Goal: Information Seeking & Learning: Learn about a topic

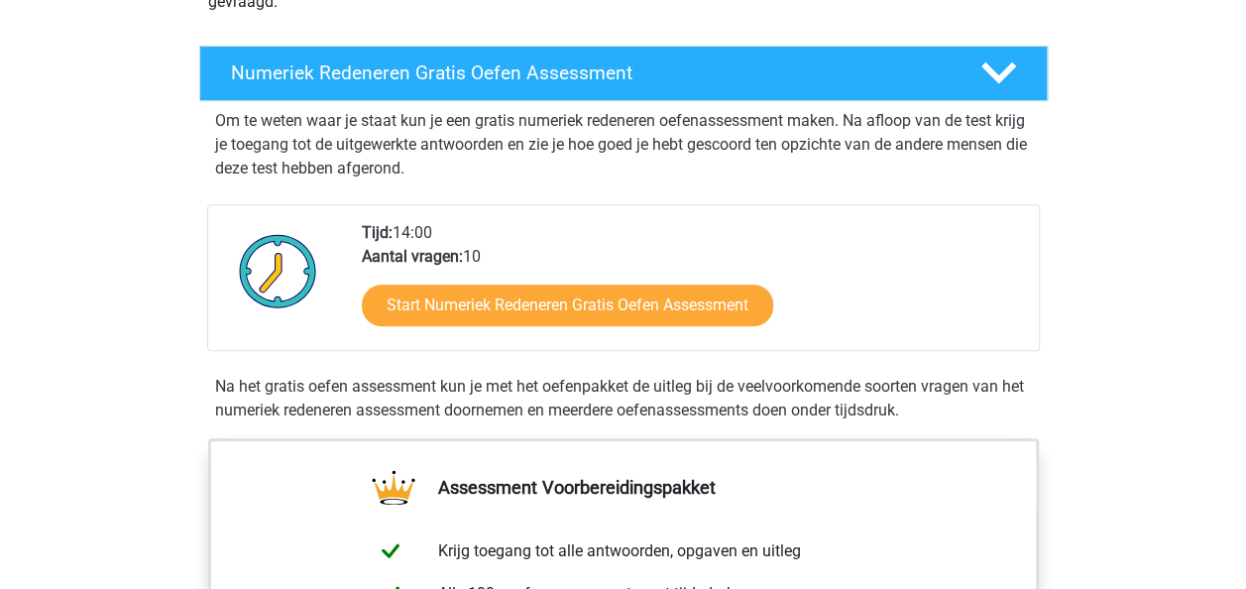
scroll to position [311, 0]
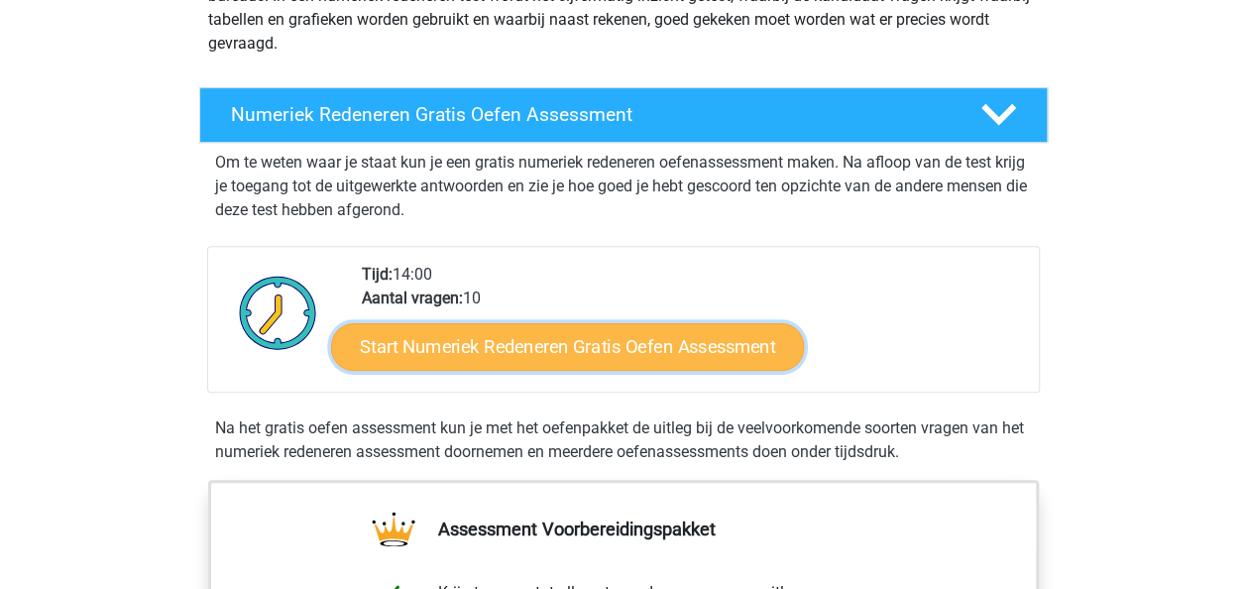
click at [629, 341] on link "Start Numeriek Redeneren Gratis Oefen Assessment" at bounding box center [567, 346] width 473 height 48
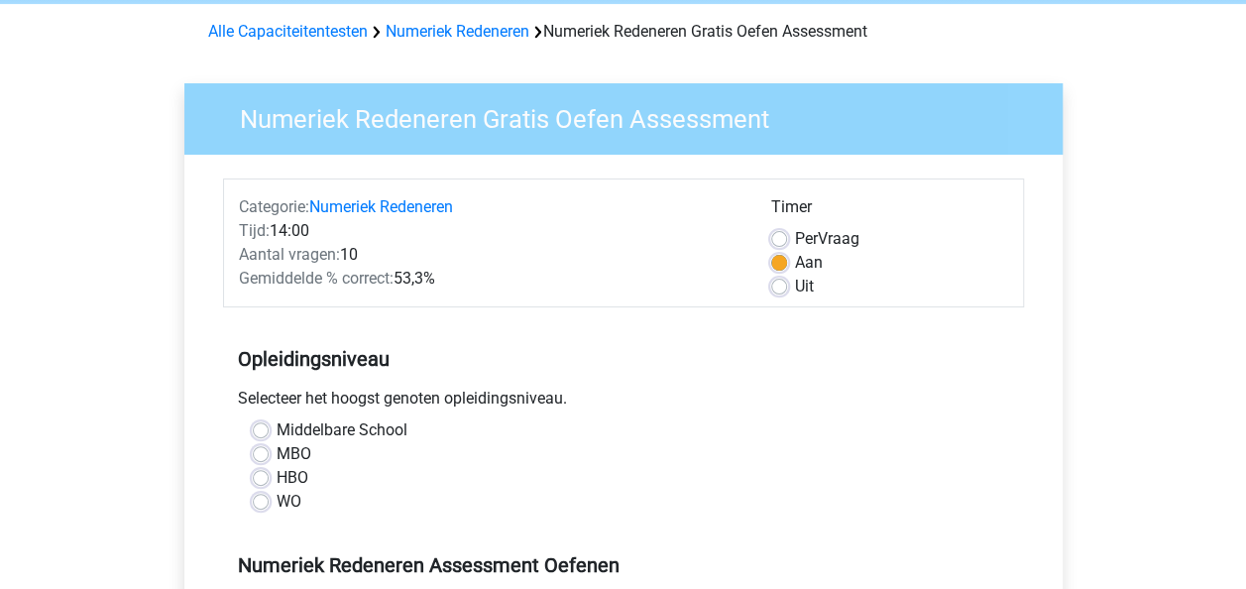
scroll to position [91, 0]
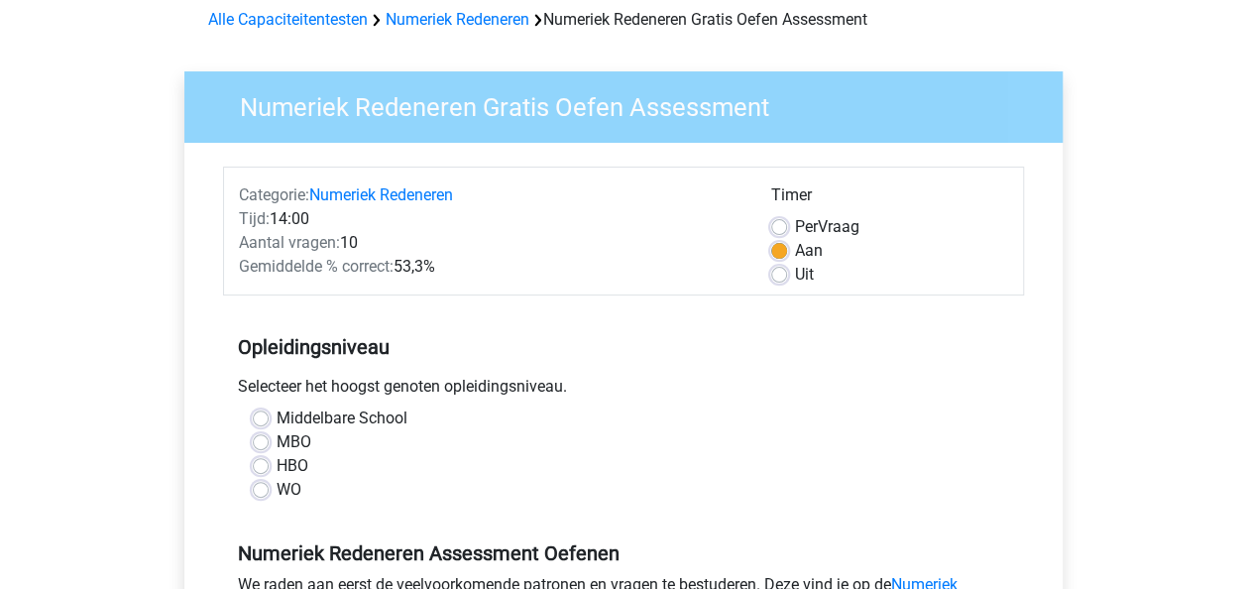
click at [281, 483] on label "WO" at bounding box center [289, 490] width 25 height 24
click at [269, 483] on input "WO" at bounding box center [261, 488] width 16 height 20
radio input "true"
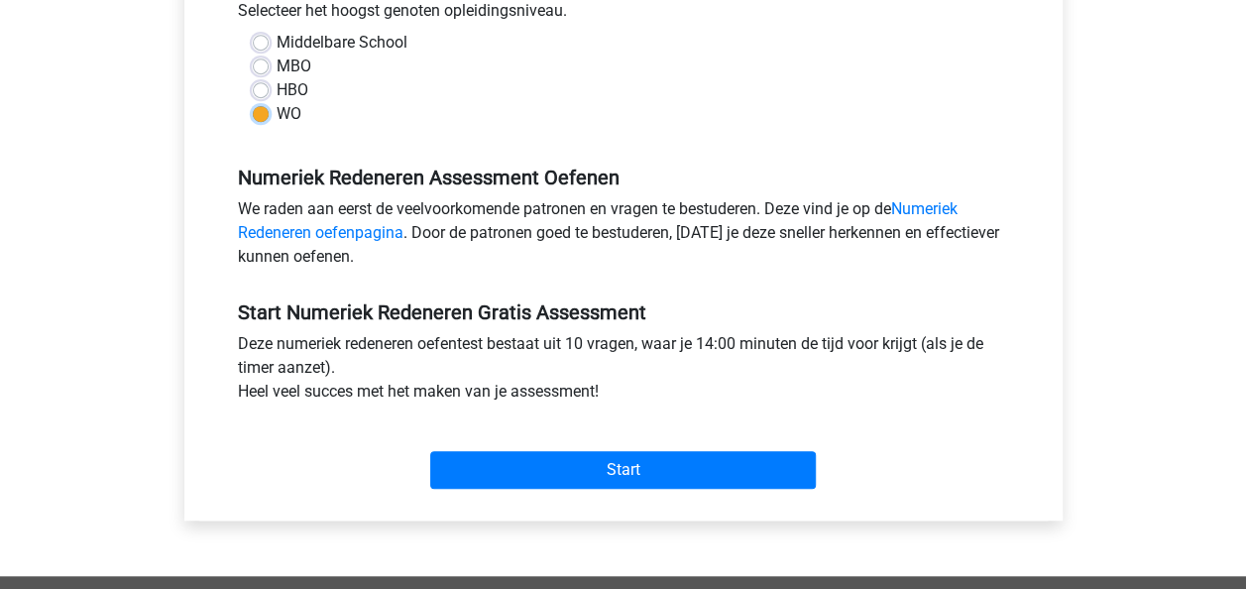
scroll to position [469, 0]
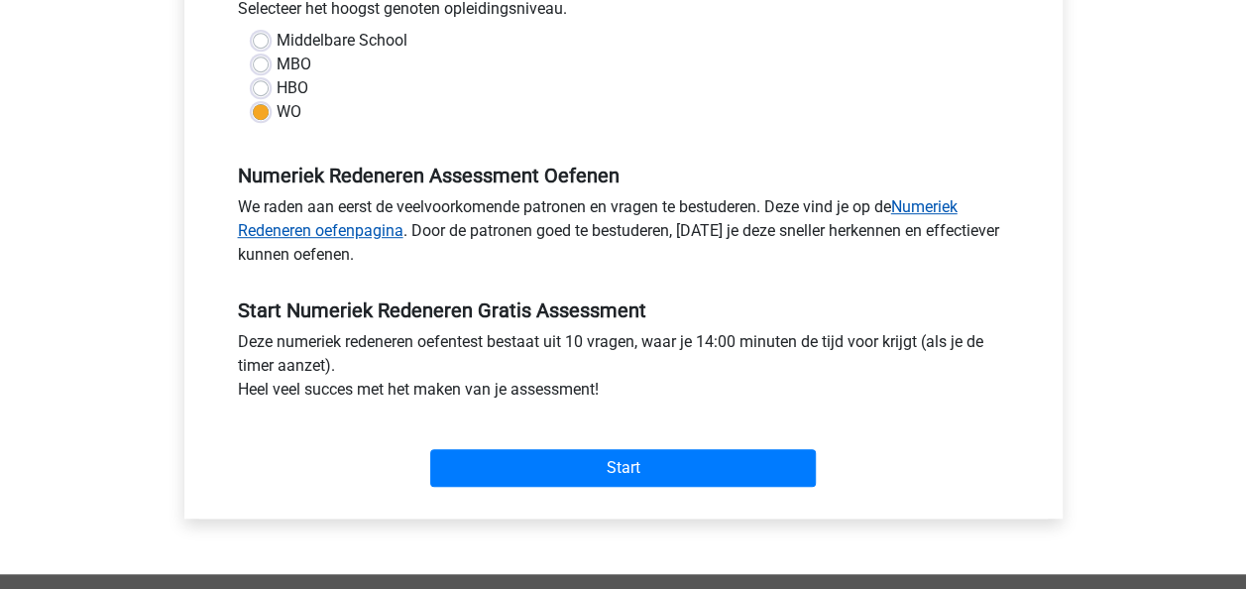
click at [940, 200] on link "Numeriek Redeneren oefenpagina" at bounding box center [598, 218] width 720 height 43
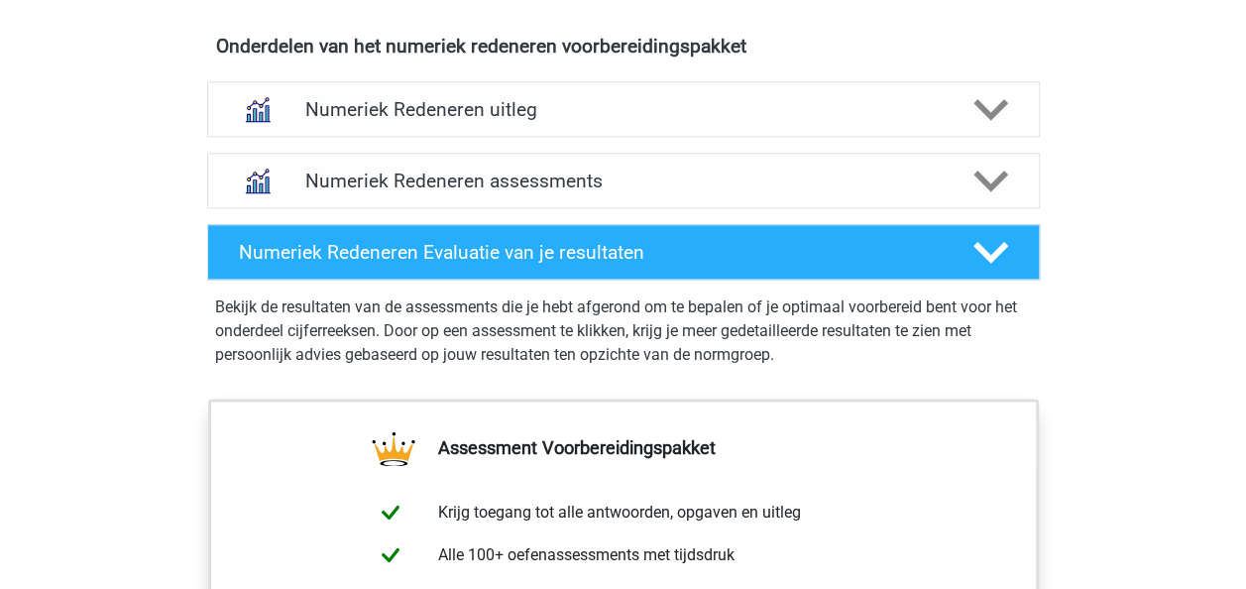
scroll to position [1231, 0]
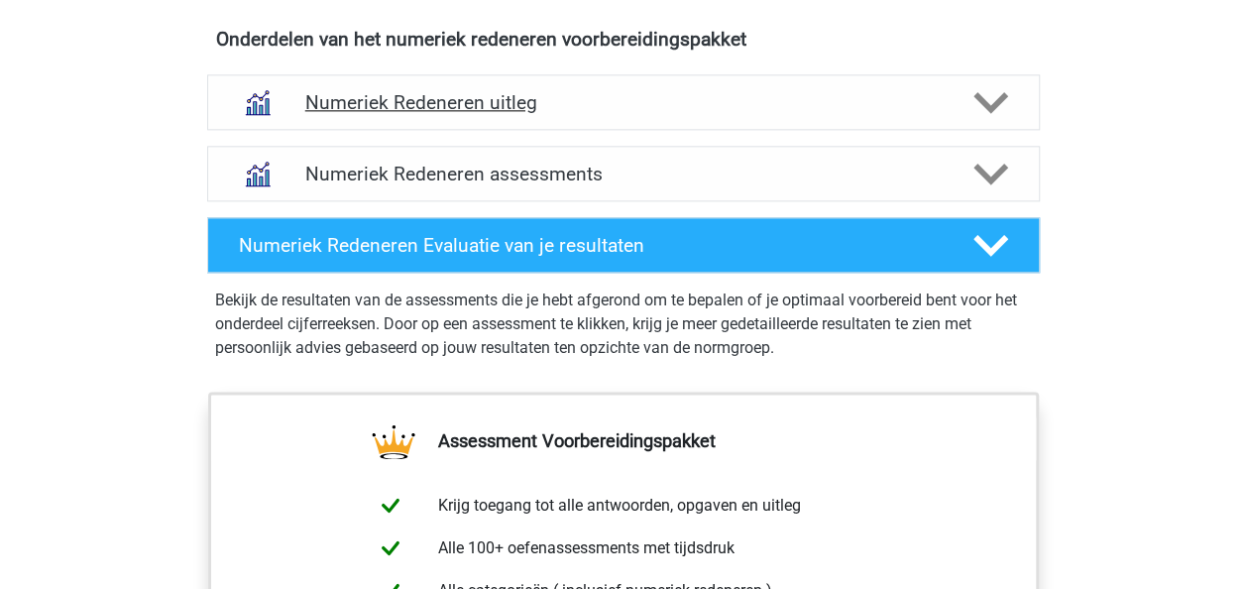
click at [621, 117] on div "Numeriek Redeneren uitleg" at bounding box center [623, 102] width 833 height 56
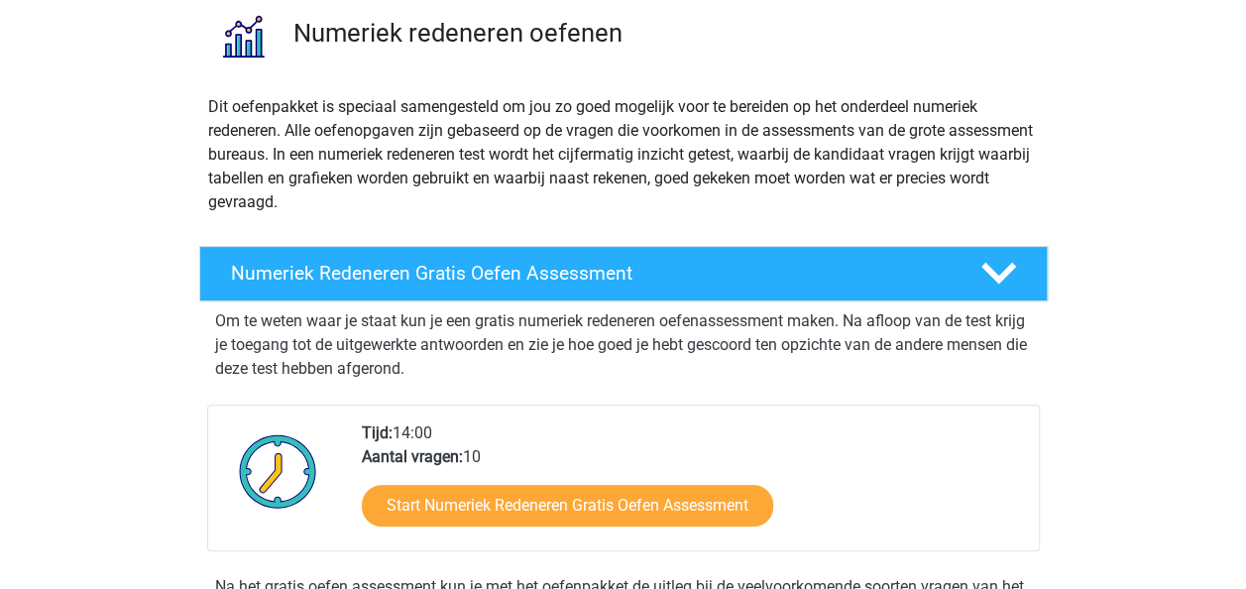
scroll to position [200, 0]
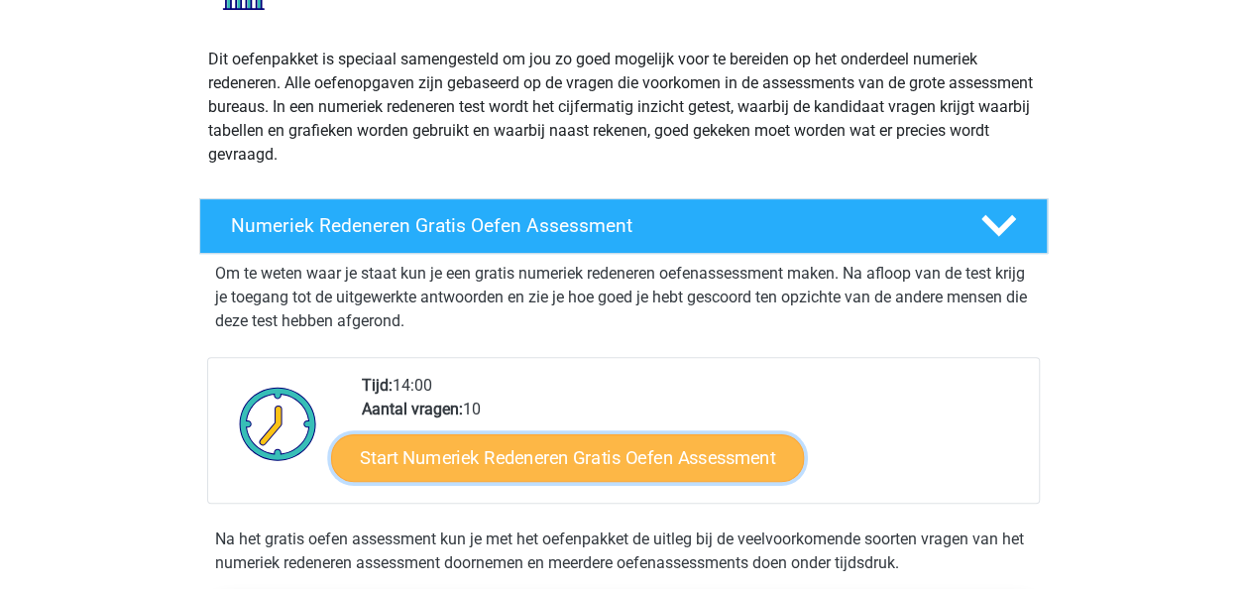
click at [631, 450] on link "Start Numeriek Redeneren Gratis Oefen Assessment" at bounding box center [567, 457] width 473 height 48
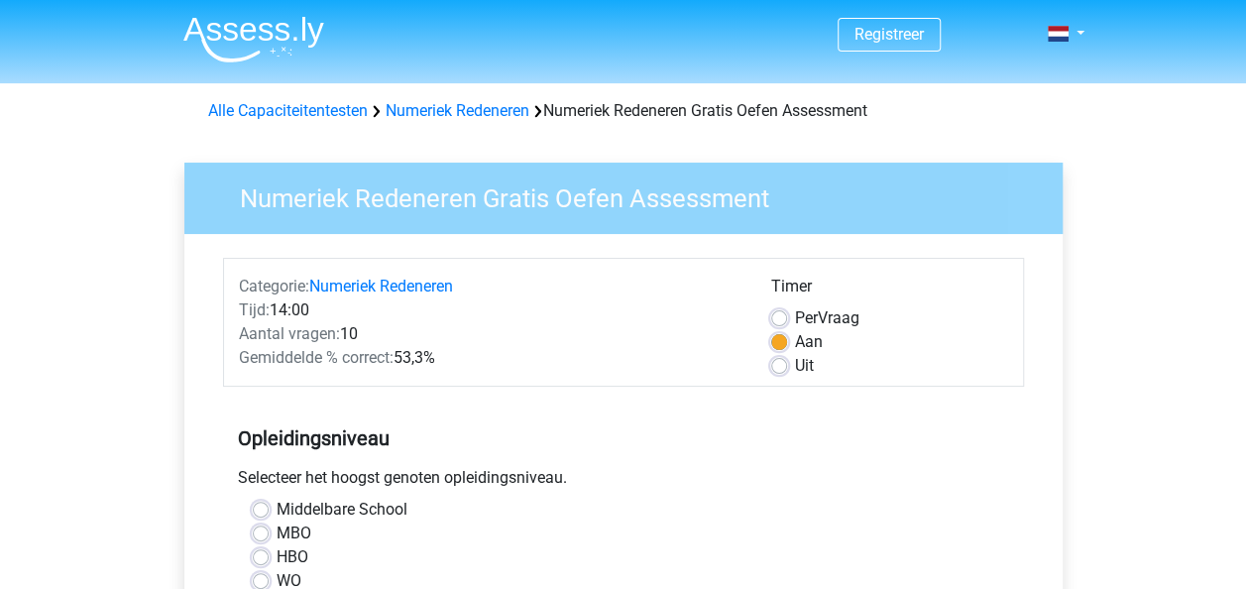
scroll to position [514, 0]
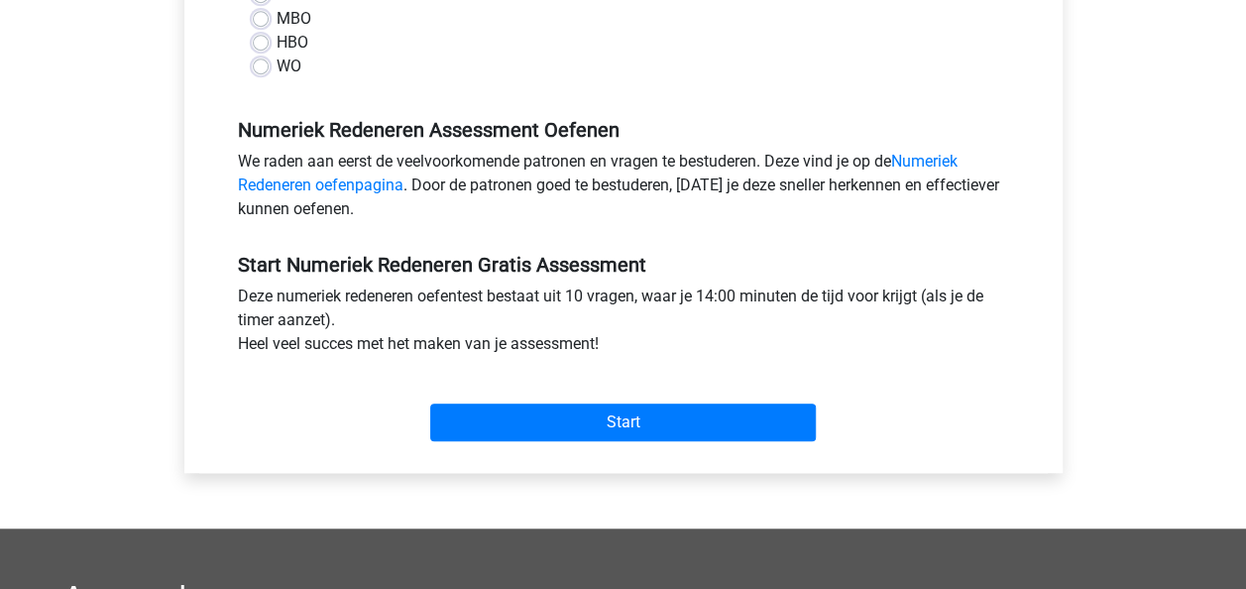
click at [277, 63] on label "WO" at bounding box center [289, 67] width 25 height 24
click at [262, 63] on input "WO" at bounding box center [261, 65] width 16 height 20
radio input "true"
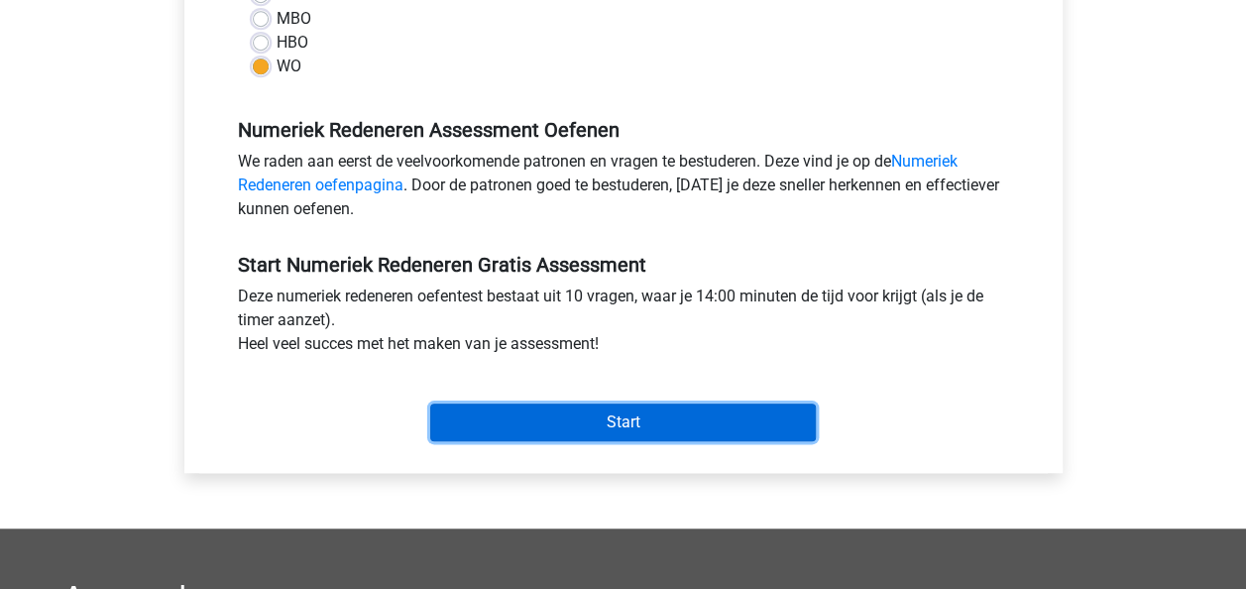
click at [640, 421] on input "Start" at bounding box center [623, 422] width 386 height 38
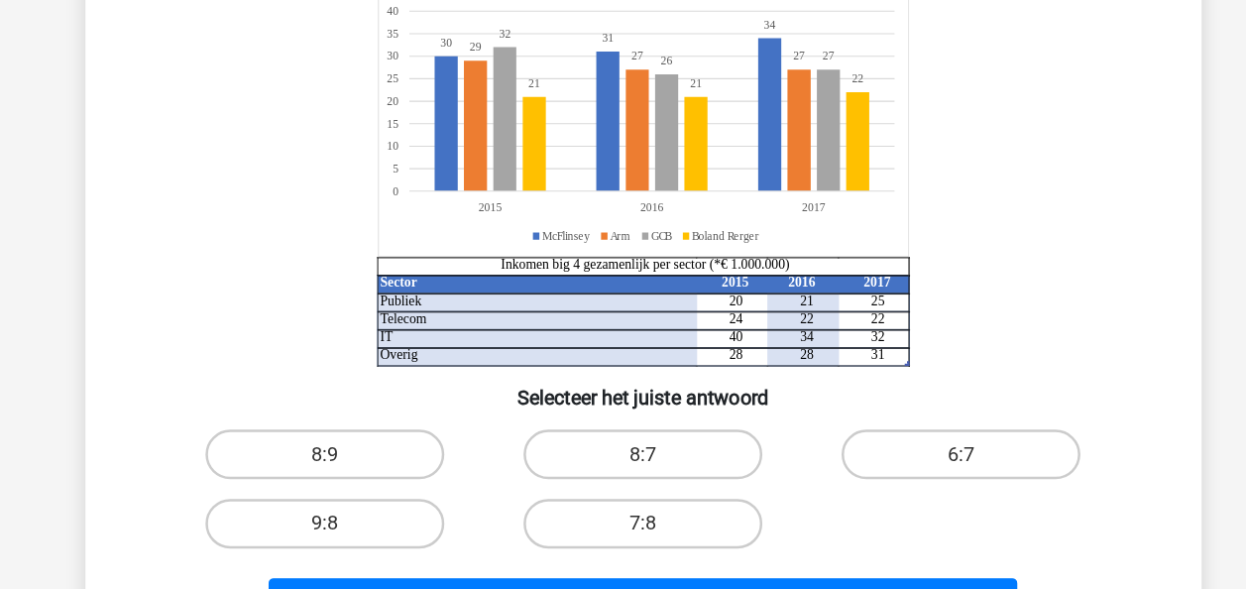
scroll to position [101, 0]
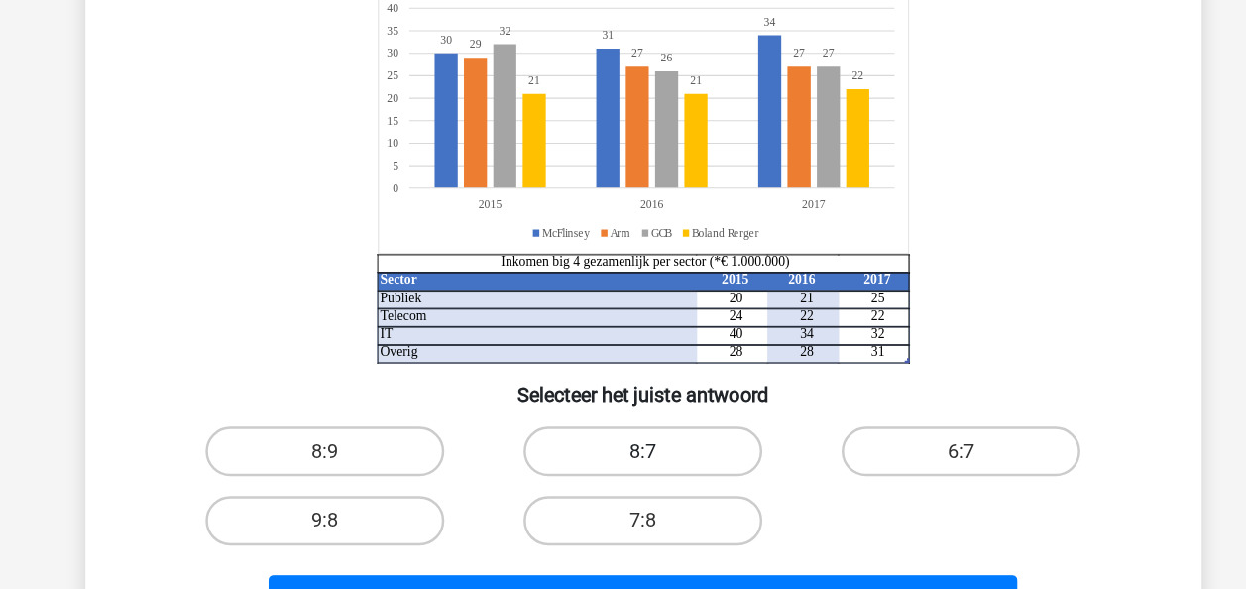
click at [638, 462] on label "8:7" at bounding box center [622, 479] width 191 height 40
click at [635, 479] on input "8:7" at bounding box center [628, 485] width 13 height 13
radio input "true"
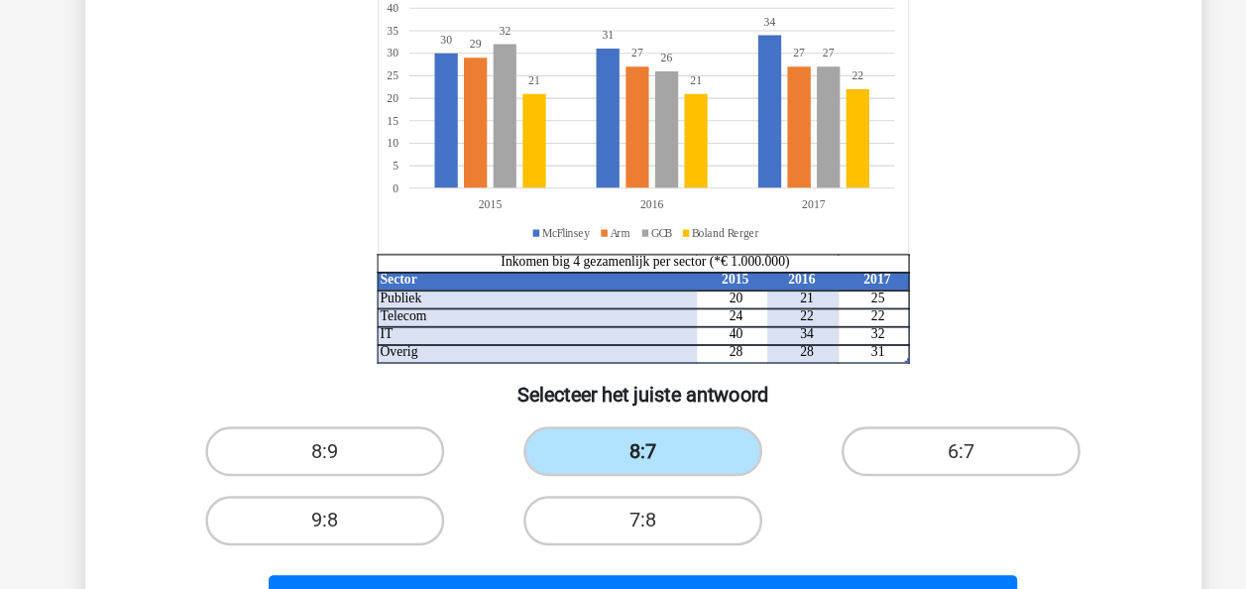
click at [638, 462] on label "8:7" at bounding box center [622, 479] width 191 height 40
click at [635, 479] on input "8:7" at bounding box center [628, 485] width 13 height 13
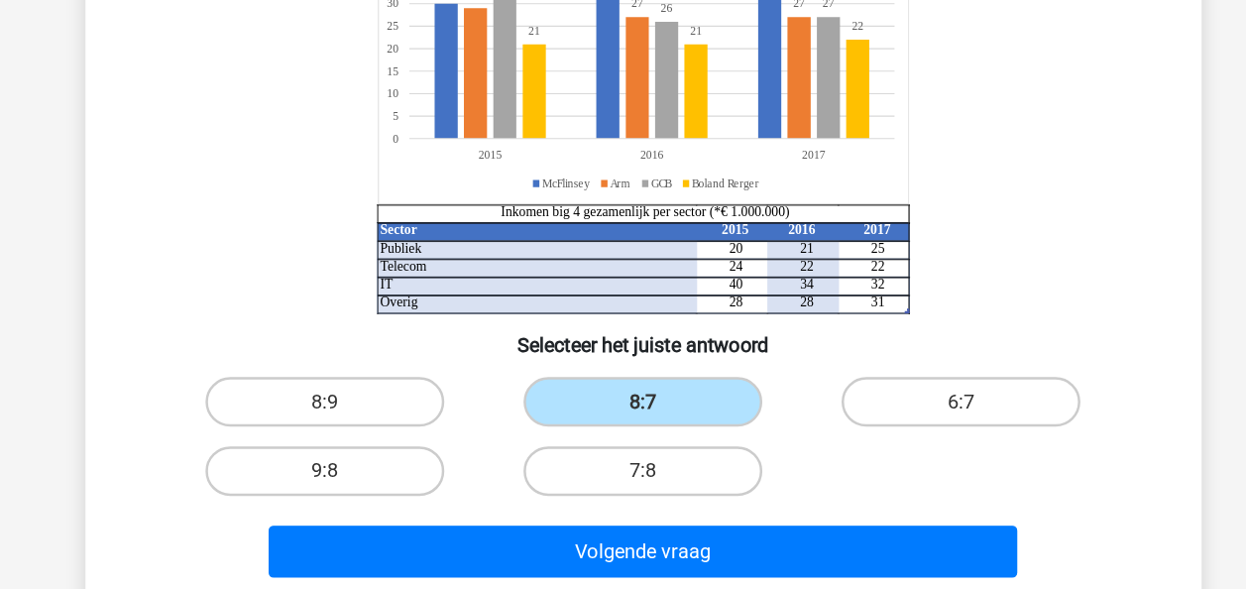
scroll to position [329, 0]
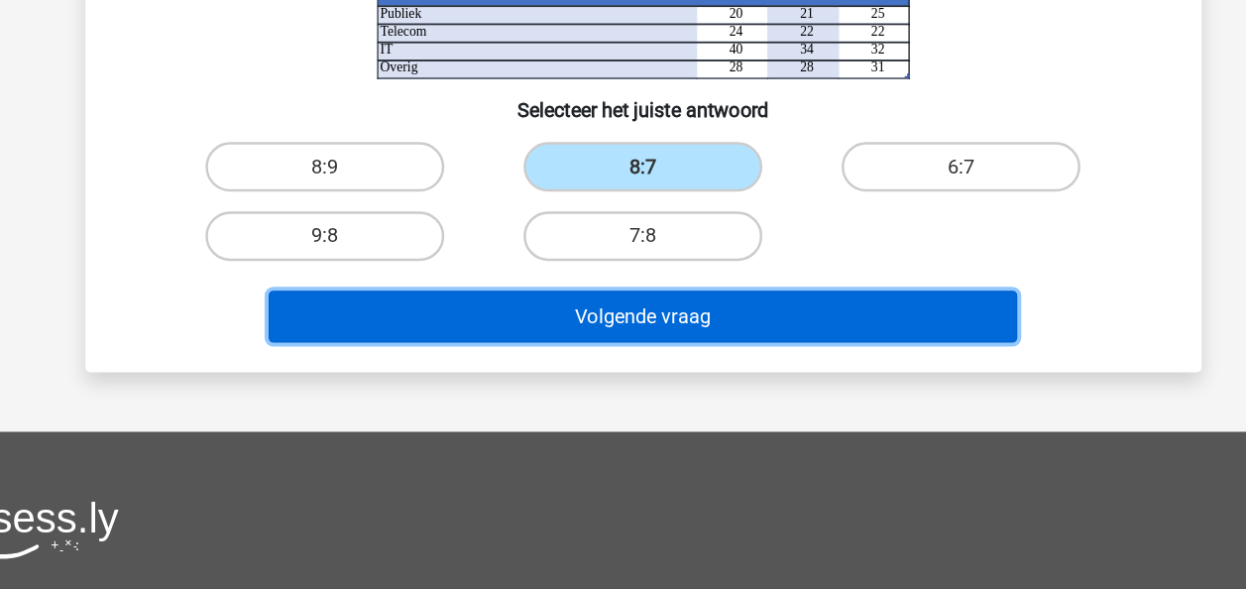
click at [636, 372] on button "Volgende vraag" at bounding box center [623, 371] width 600 height 42
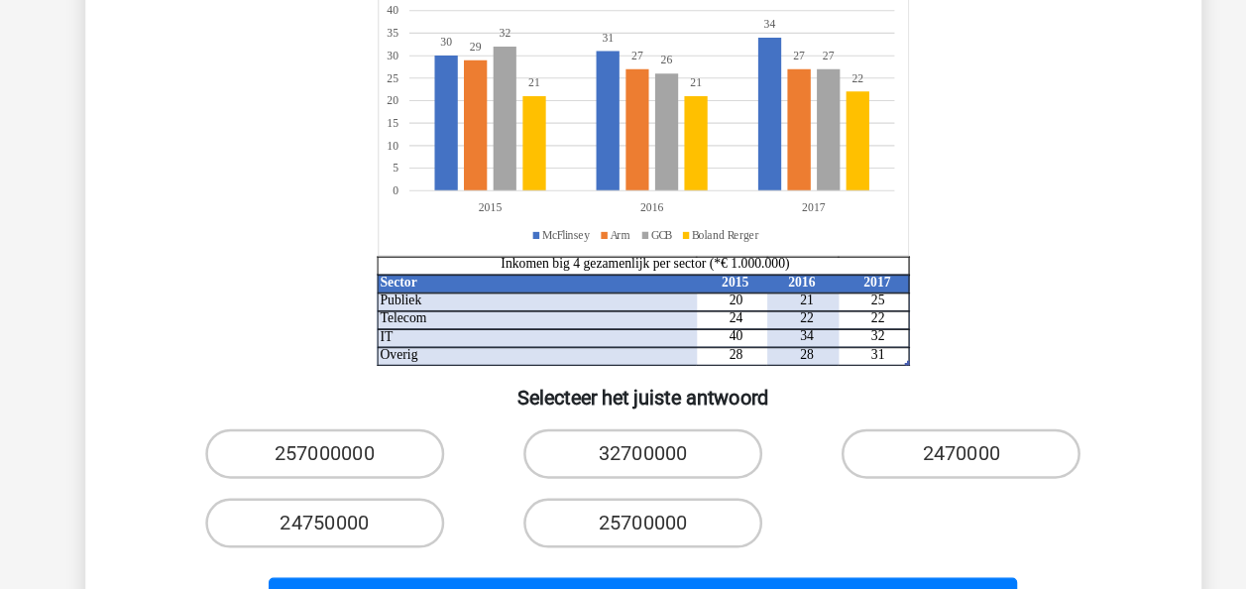
scroll to position [189, 0]
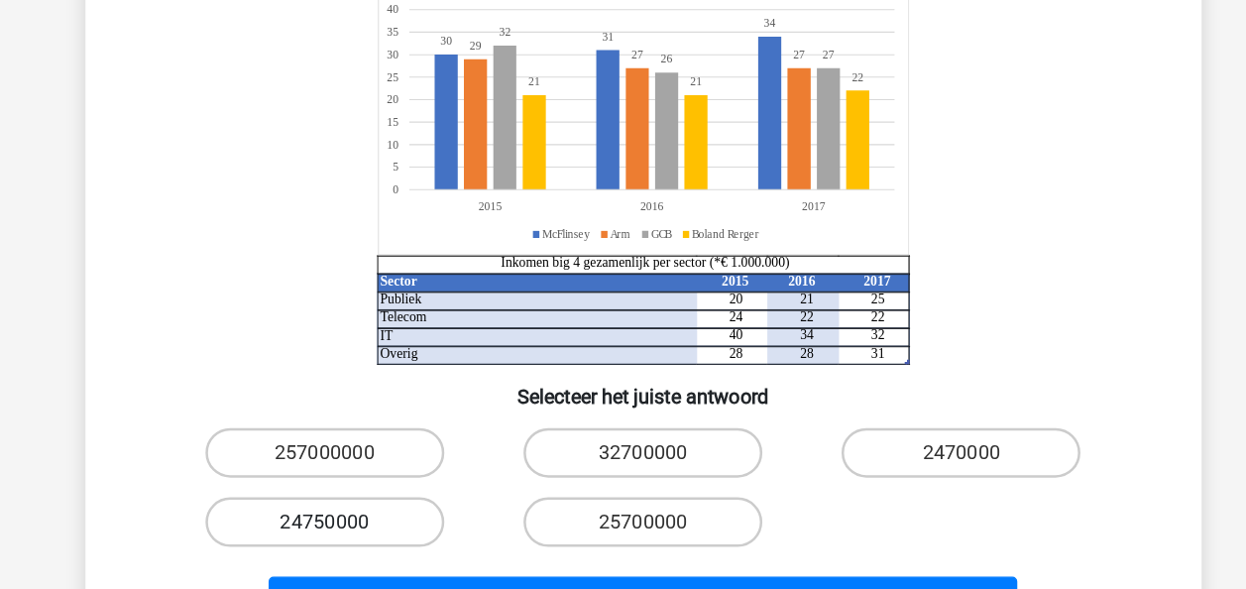
click at [401, 515] on label "24750000" at bounding box center [368, 535] width 191 height 40
click at [381, 535] on input "24750000" at bounding box center [374, 541] width 13 height 13
radio input "true"
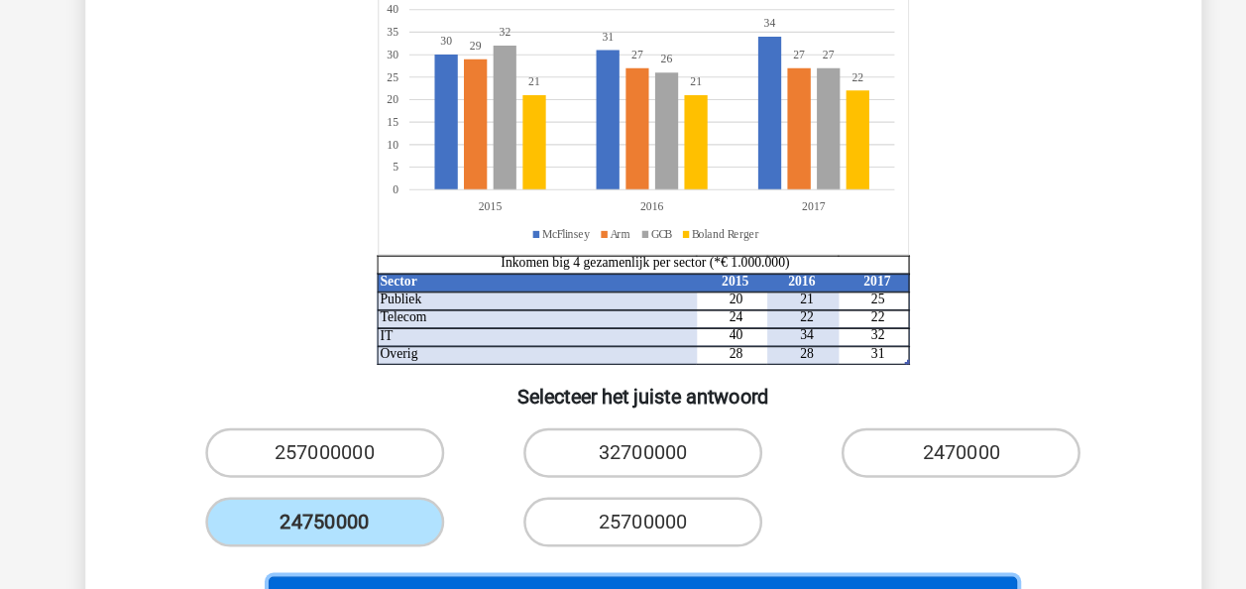
click at [496, 579] on button "Volgende vraag" at bounding box center [623, 600] width 600 height 42
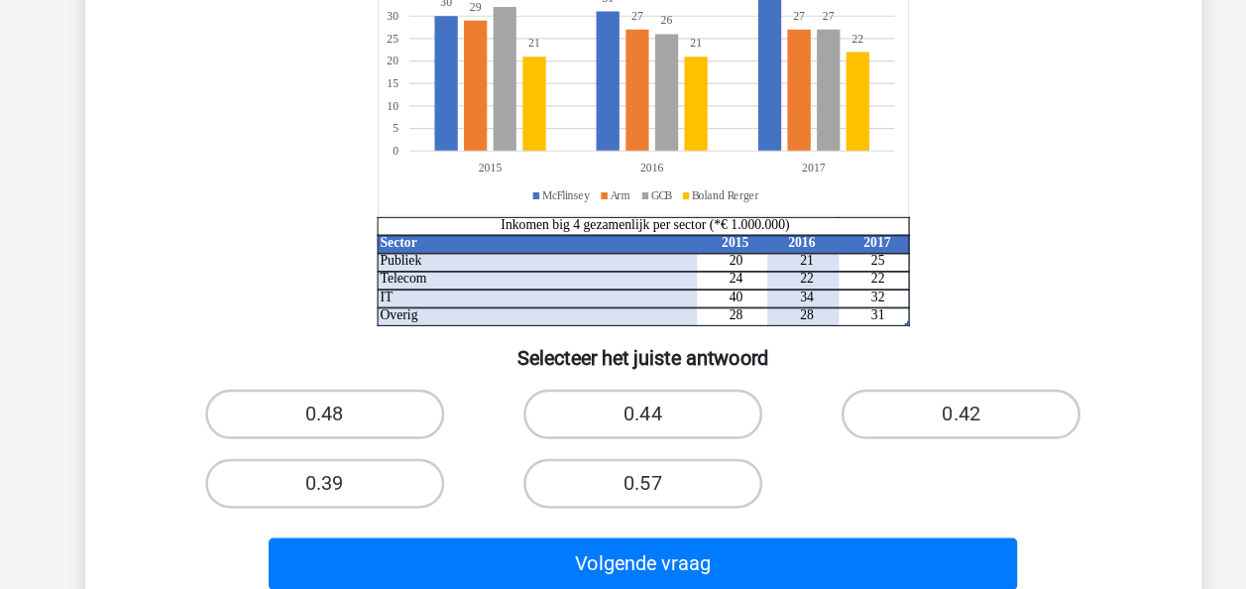
scroll to position [163, 0]
click at [349, 428] on label "0.48" at bounding box center [368, 447] width 191 height 40
click at [368, 447] on input "0.48" at bounding box center [374, 453] width 13 height 13
radio input "true"
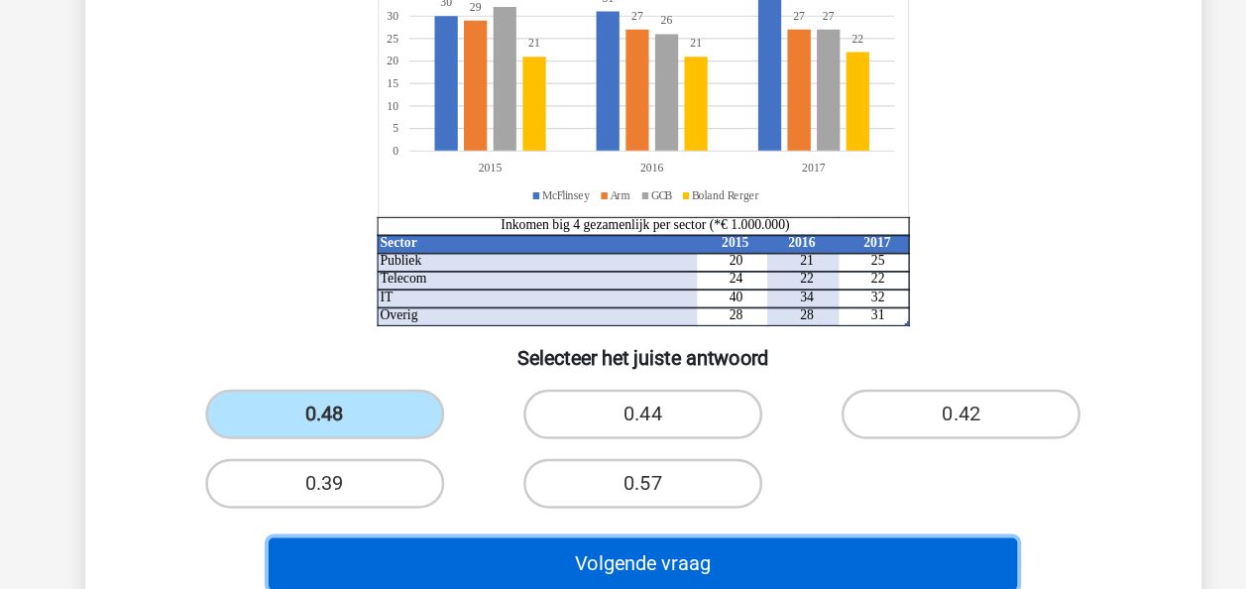
click at [584, 571] on button "Volgende vraag" at bounding box center [623, 567] width 600 height 42
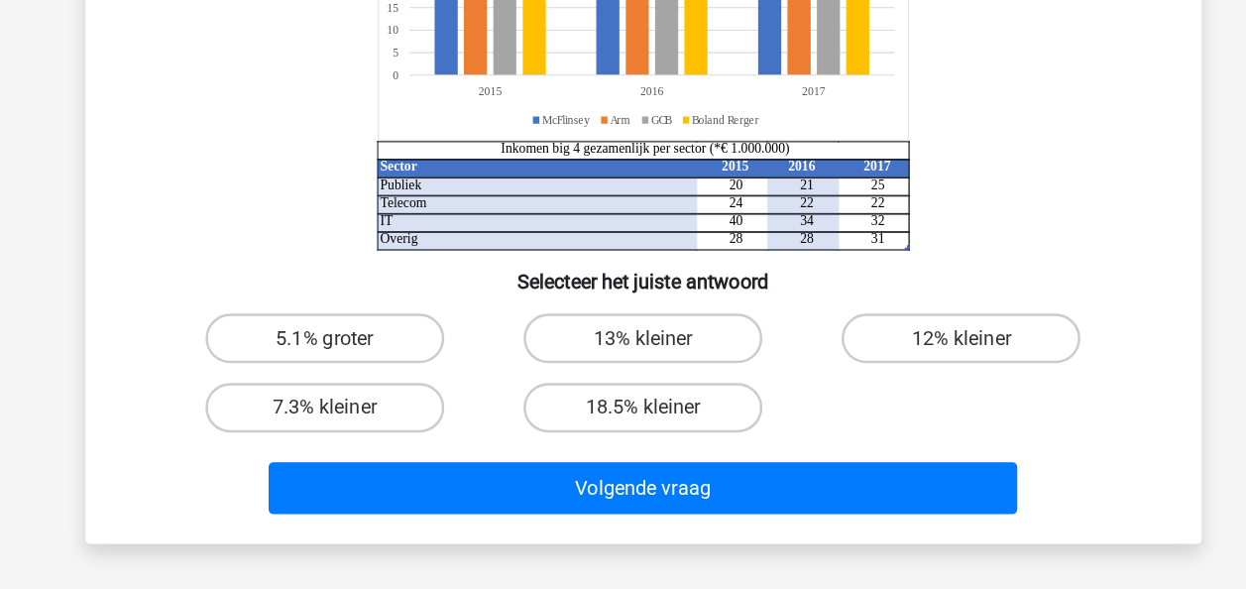
scroll to position [274, 0]
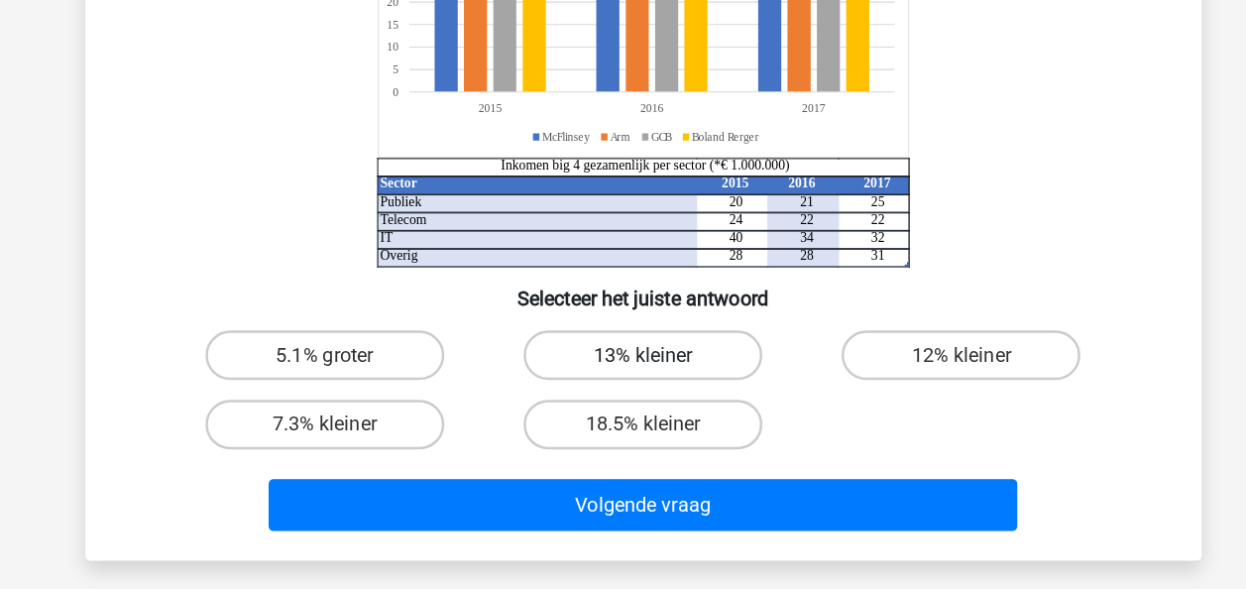
drag, startPoint x: 677, startPoint y: 307, endPoint x: 664, endPoint y: 302, distance: 13.8
click at [664, 302] on label "13% kleiner" at bounding box center [622, 306] width 191 height 40
click at [635, 306] on input "13% kleiner" at bounding box center [628, 312] width 13 height 13
radio input "true"
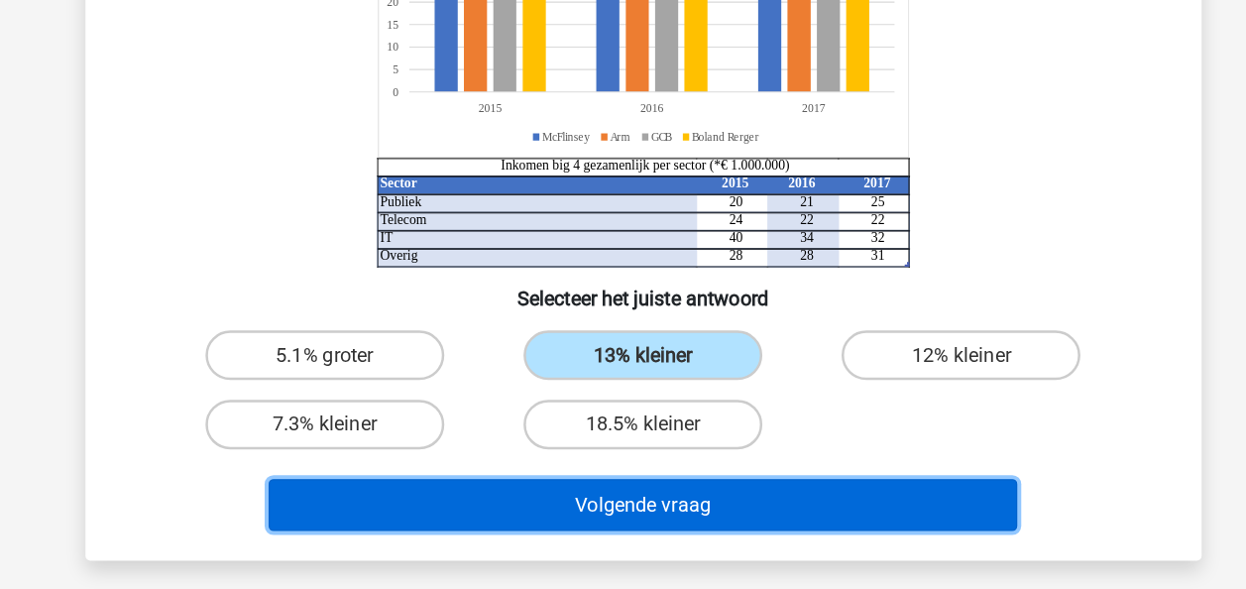
click at [678, 422] on button "Volgende vraag" at bounding box center [623, 426] width 600 height 42
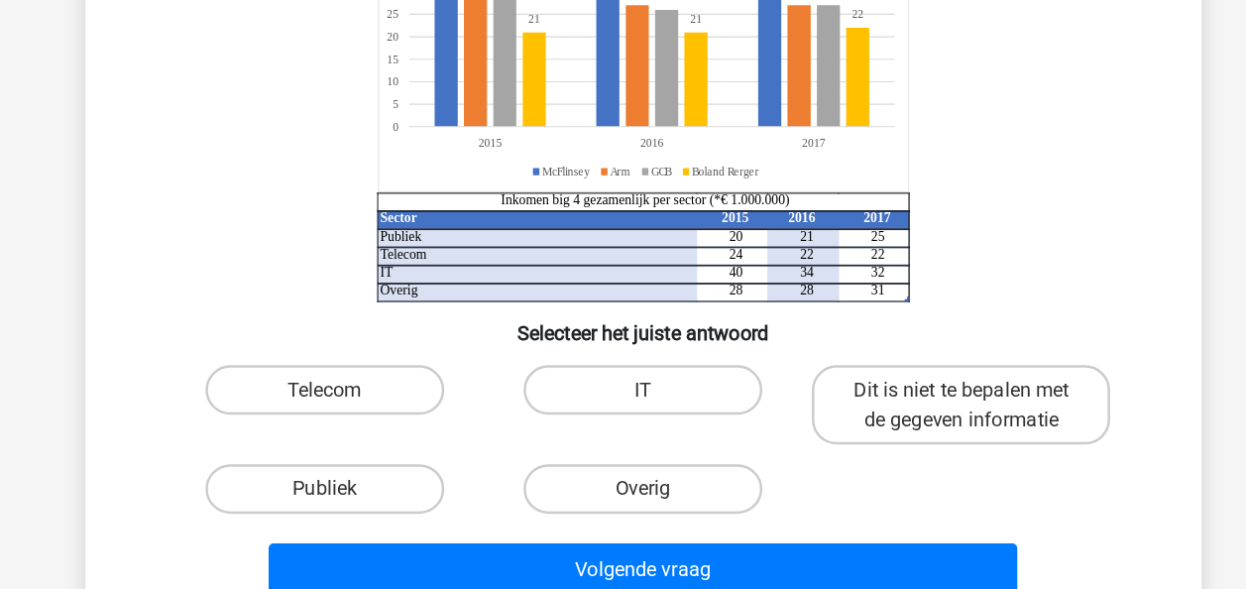
scroll to position [161, 0]
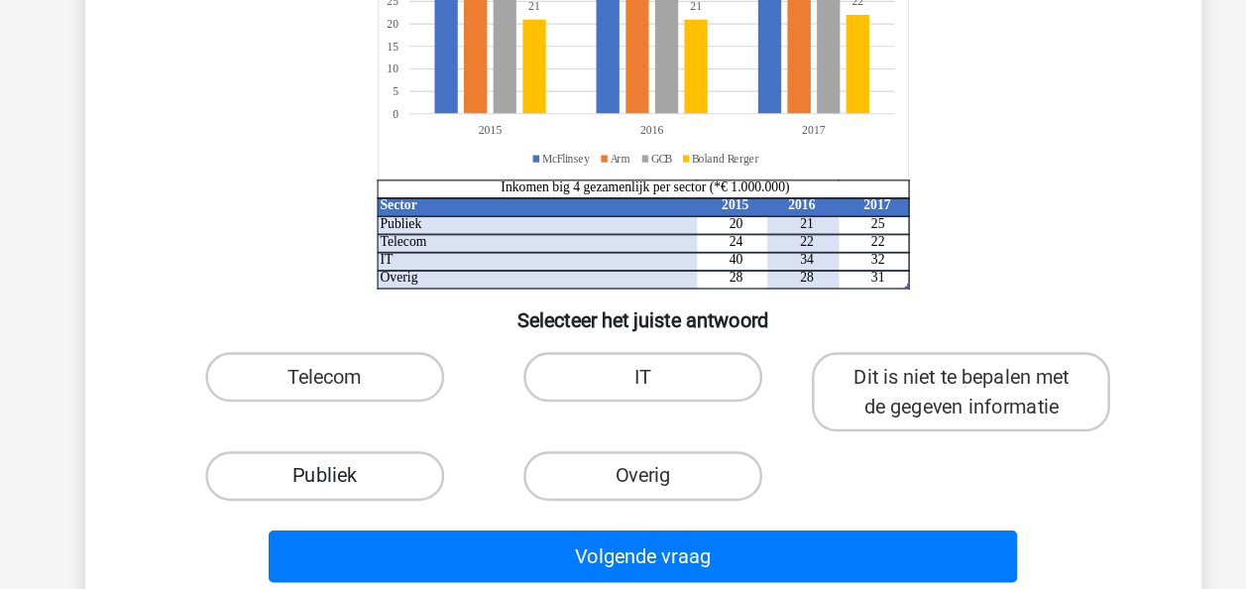
click at [358, 485] on label "Publiek" at bounding box center [368, 499] width 191 height 40
click at [368, 499] on input "Publiek" at bounding box center [374, 505] width 13 height 13
radio input "true"
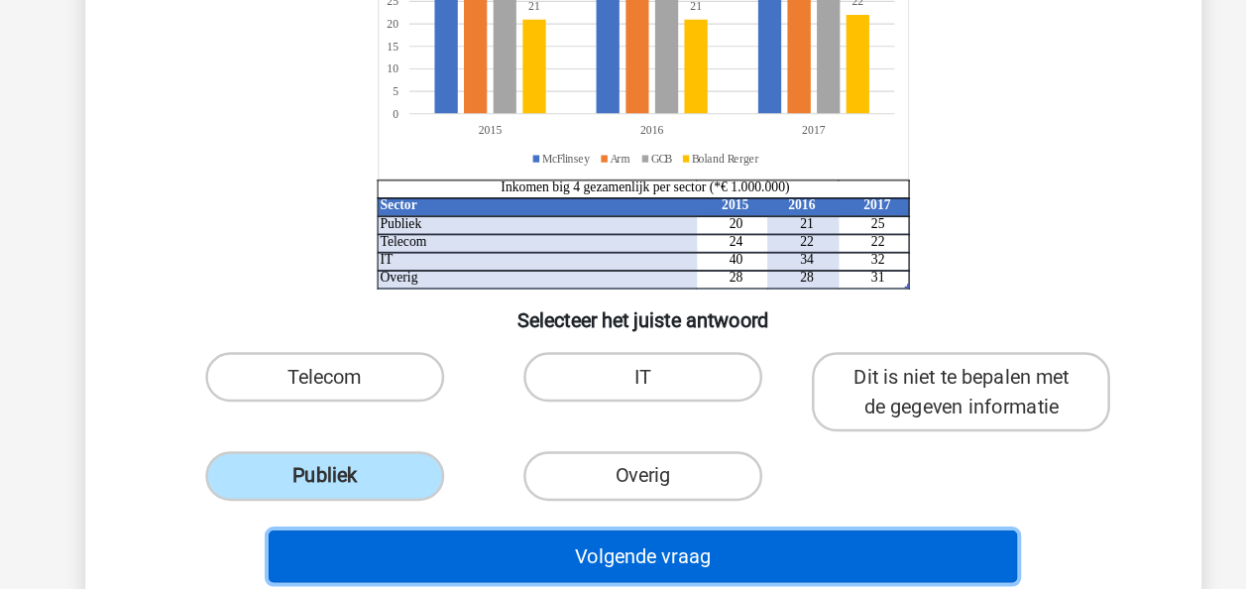
click at [468, 552] on button "Volgende vraag" at bounding box center [623, 563] width 600 height 42
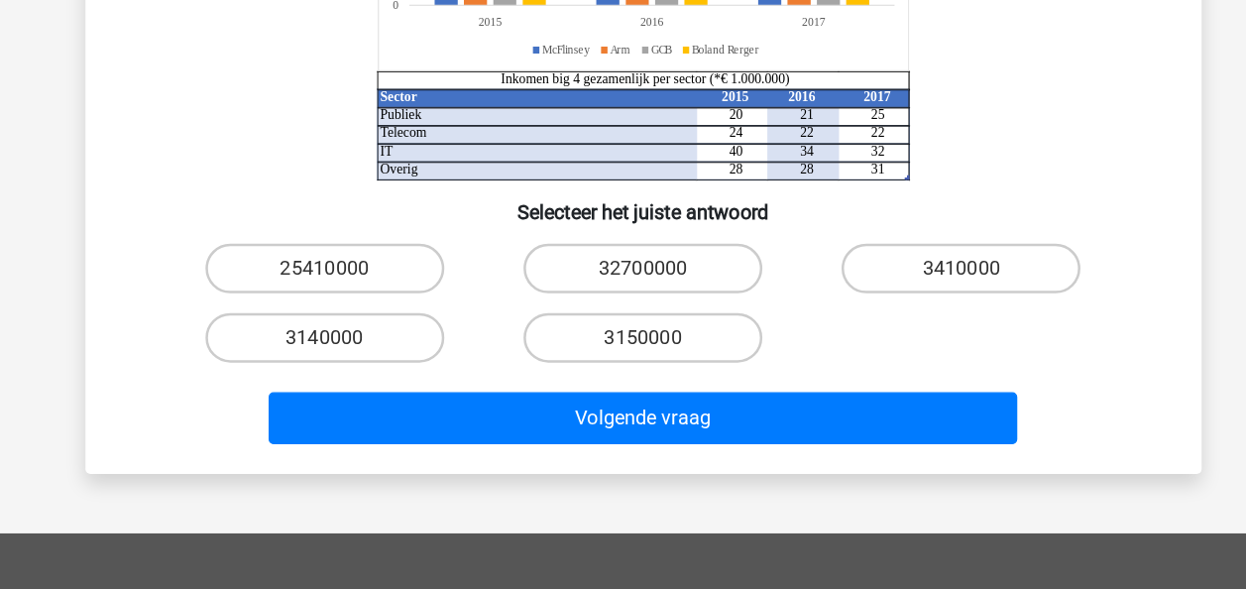
scroll to position [311, 0]
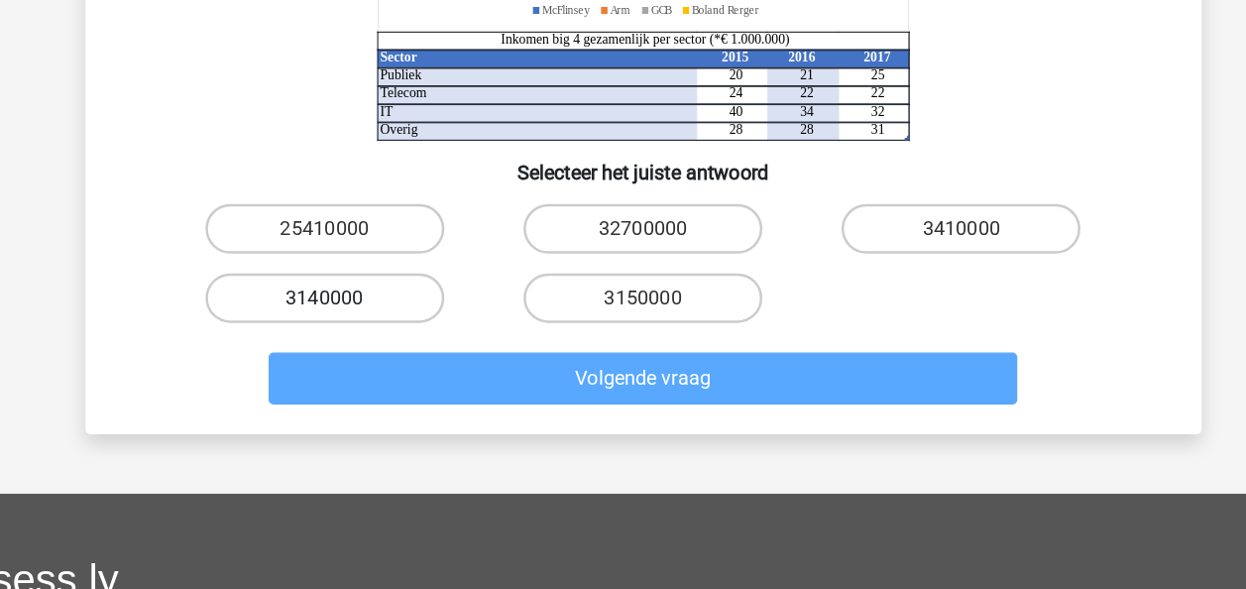
click at [365, 353] on label "3140000" at bounding box center [368, 354] width 191 height 40
click at [368, 354] on input "3140000" at bounding box center [374, 360] width 13 height 13
radio input "true"
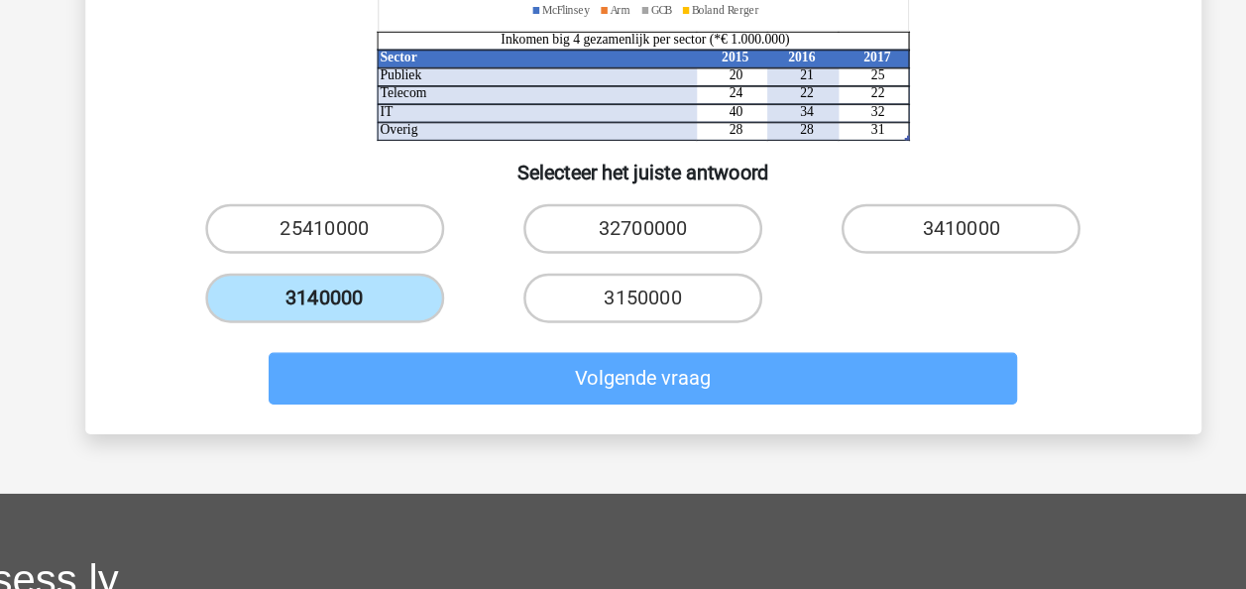
click at [365, 353] on label "3140000" at bounding box center [368, 354] width 191 height 40
click at [368, 354] on input "3140000" at bounding box center [374, 360] width 13 height 13
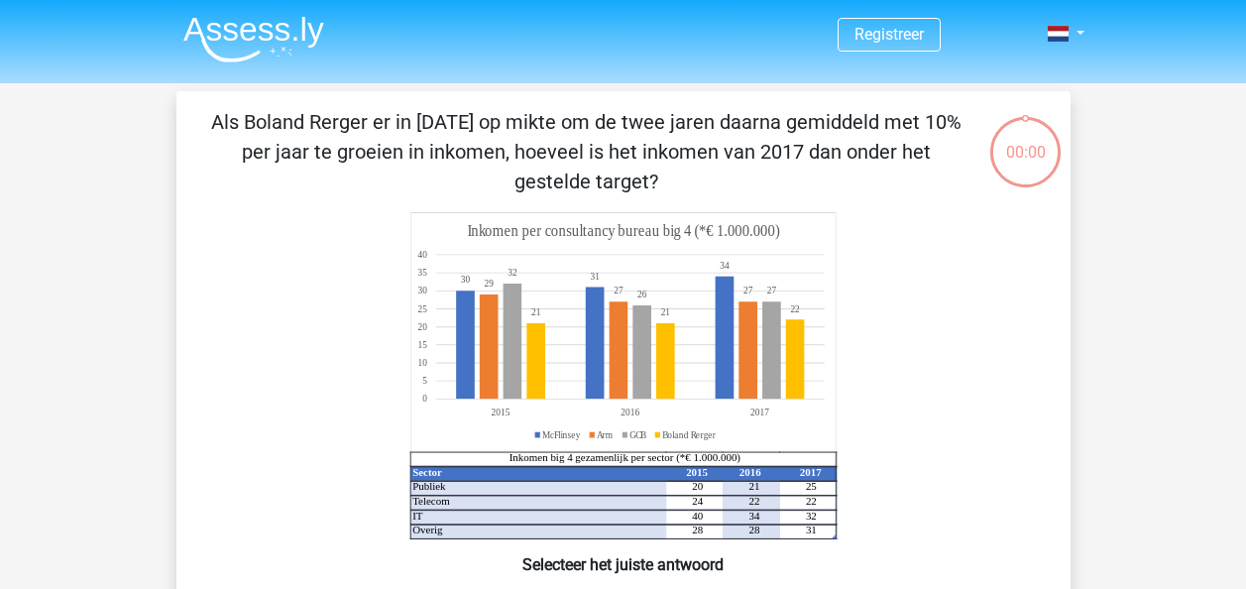
scroll to position [416, 0]
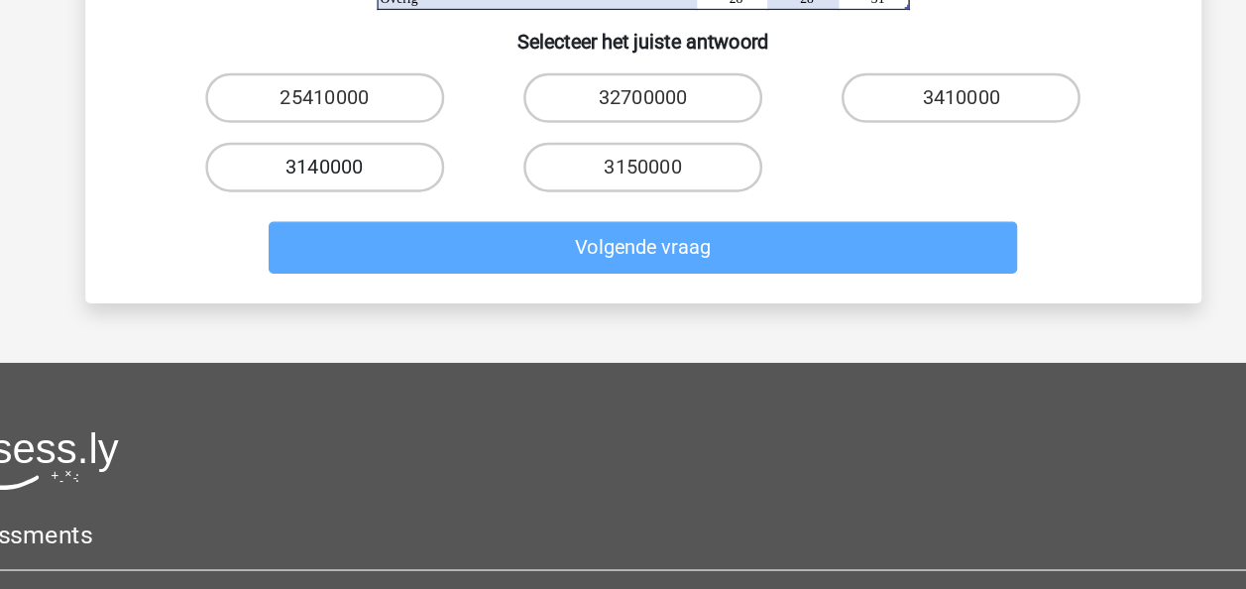
click at [366, 249] on label "3140000" at bounding box center [368, 249] width 191 height 40
click at [368, 249] on input "3140000" at bounding box center [374, 255] width 13 height 13
radio input "true"
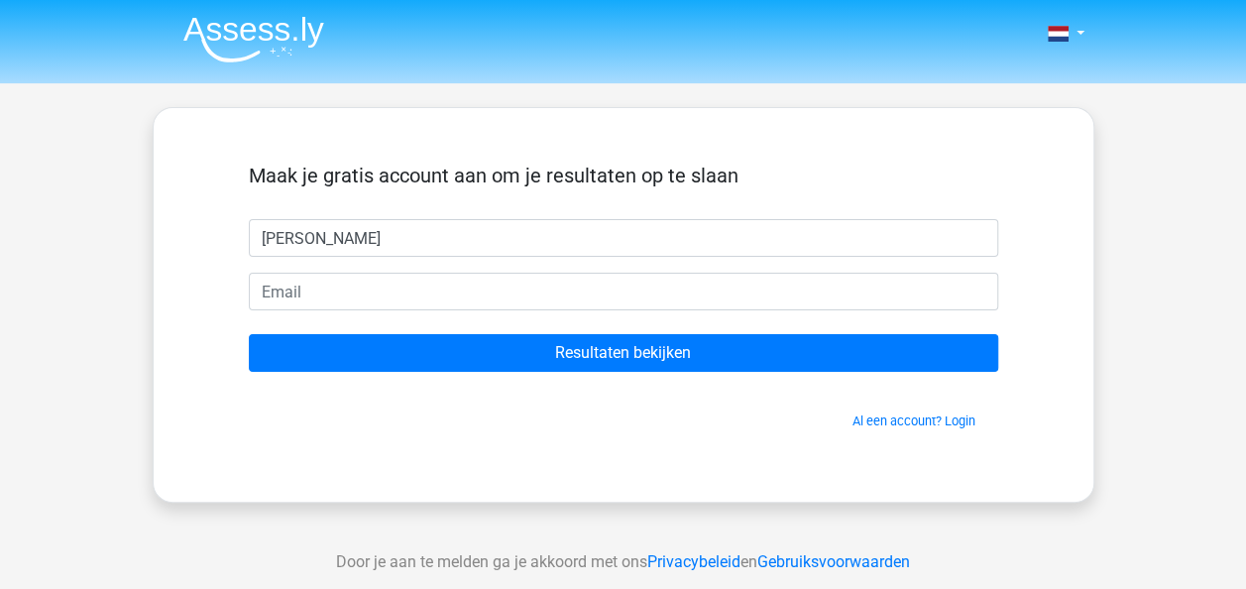
type input "[PERSON_NAME]"
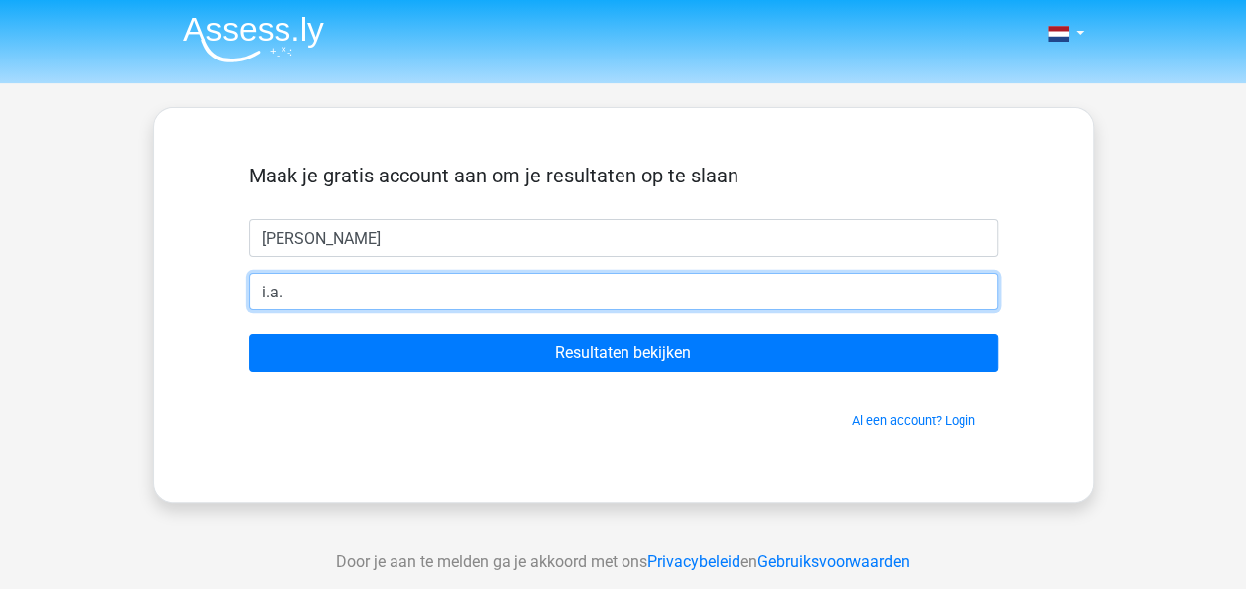
type input "[PERSON_NAME][EMAIL_ADDRESS][DOMAIN_NAME]"
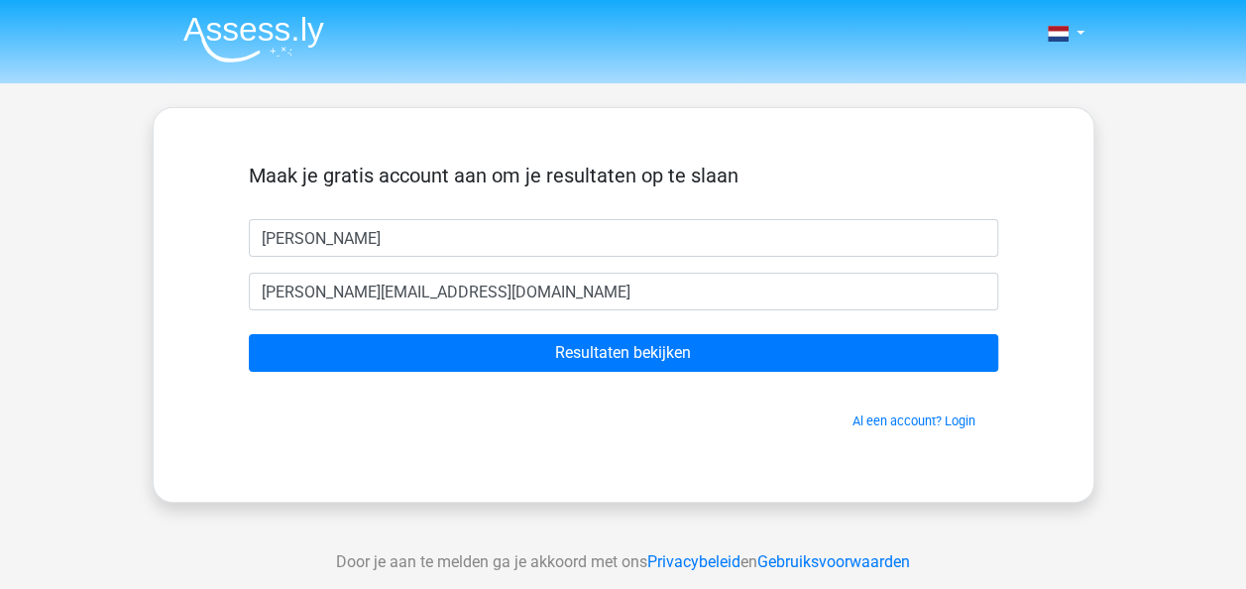
click at [579, 331] on form "Maak je gratis account aan om je resultaten op te slaan [PERSON_NAME] [EMAIL_AD…" at bounding box center [623, 297] width 749 height 267
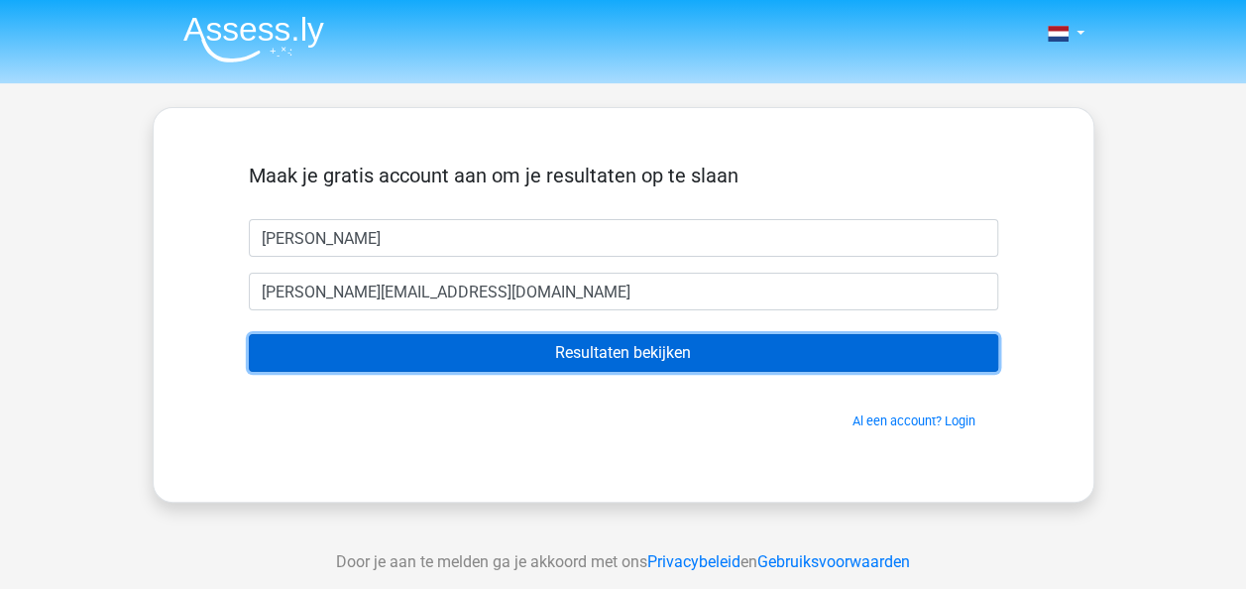
click at [588, 352] on input "Resultaten bekijken" at bounding box center [623, 353] width 749 height 38
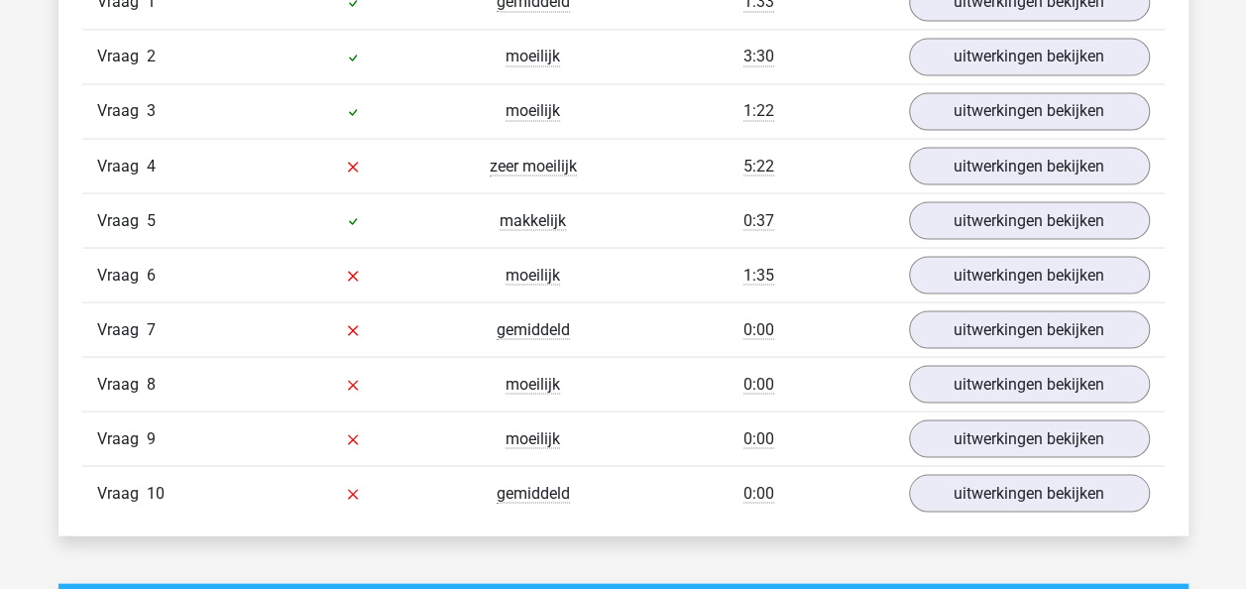
scroll to position [1739, 0]
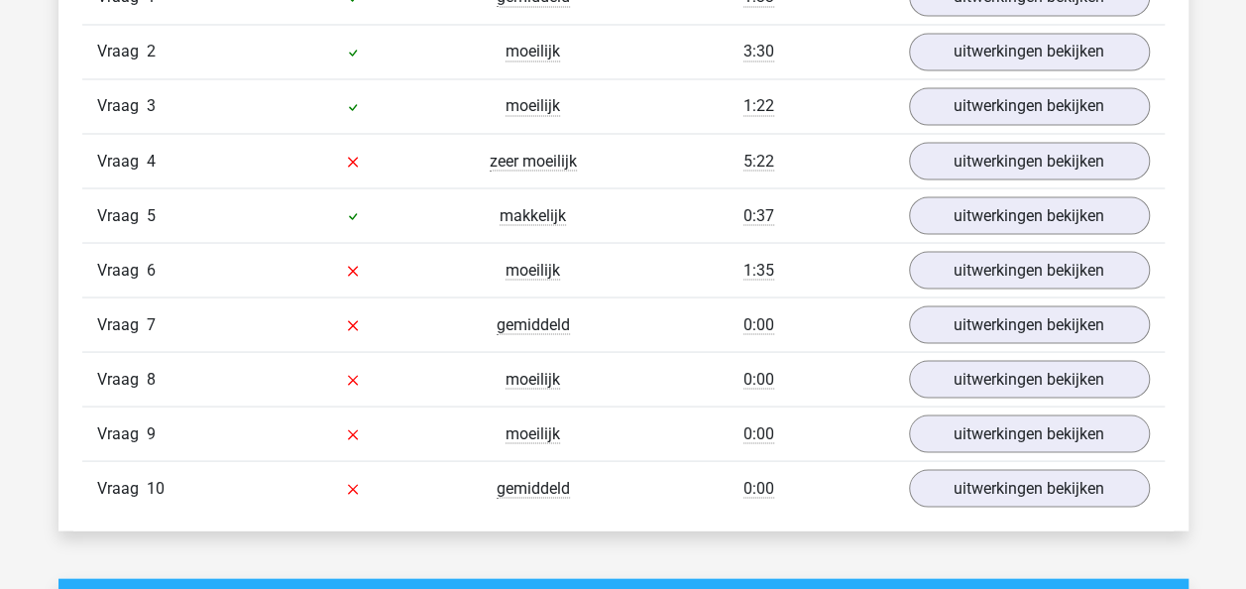
click at [732, 260] on div "1:35" at bounding box center [758, 270] width 271 height 24
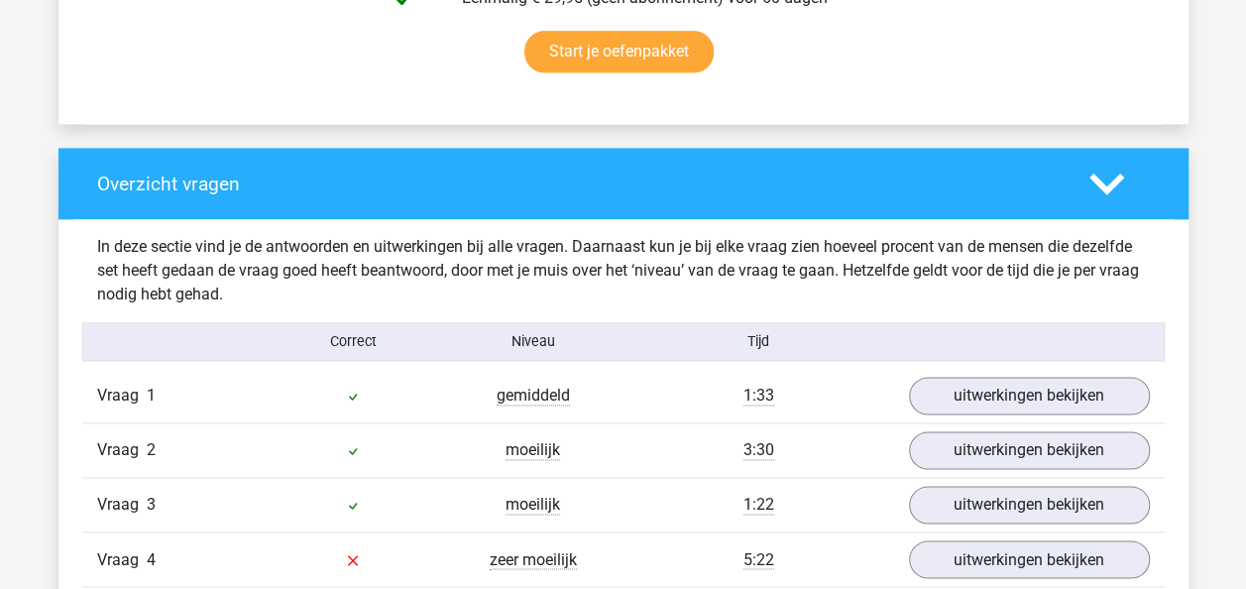
scroll to position [1362, 0]
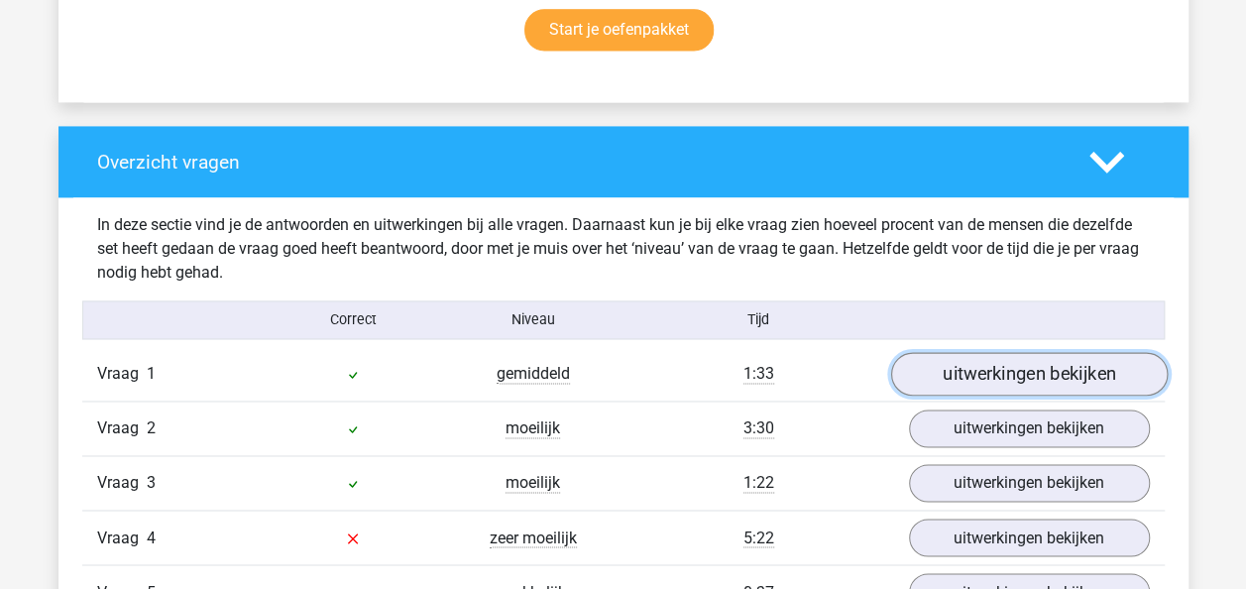
click at [994, 382] on link "uitwerkingen bekijken" at bounding box center [1028, 375] width 277 height 44
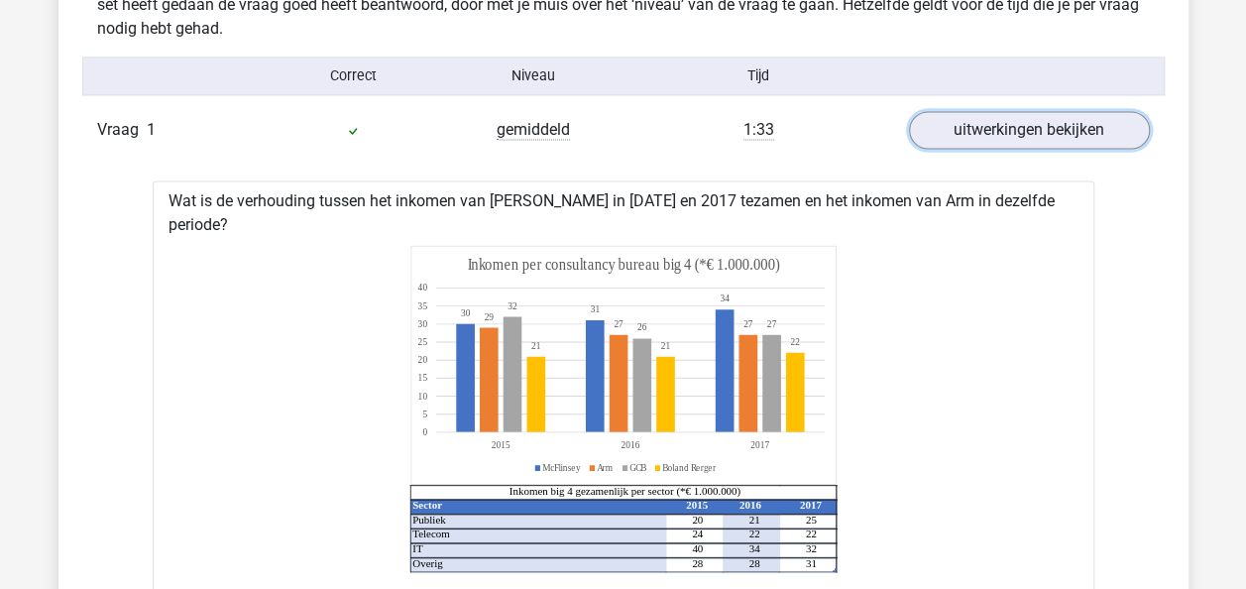
scroll to position [1599, 0]
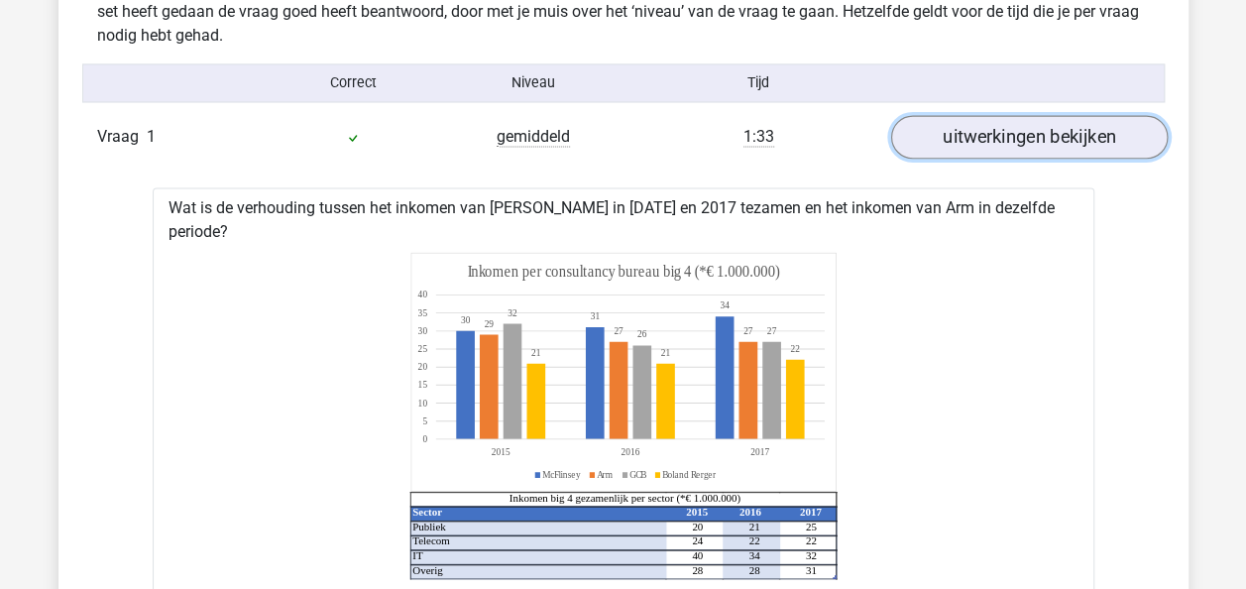
click at [944, 151] on link "uitwerkingen bekijken" at bounding box center [1028, 138] width 277 height 44
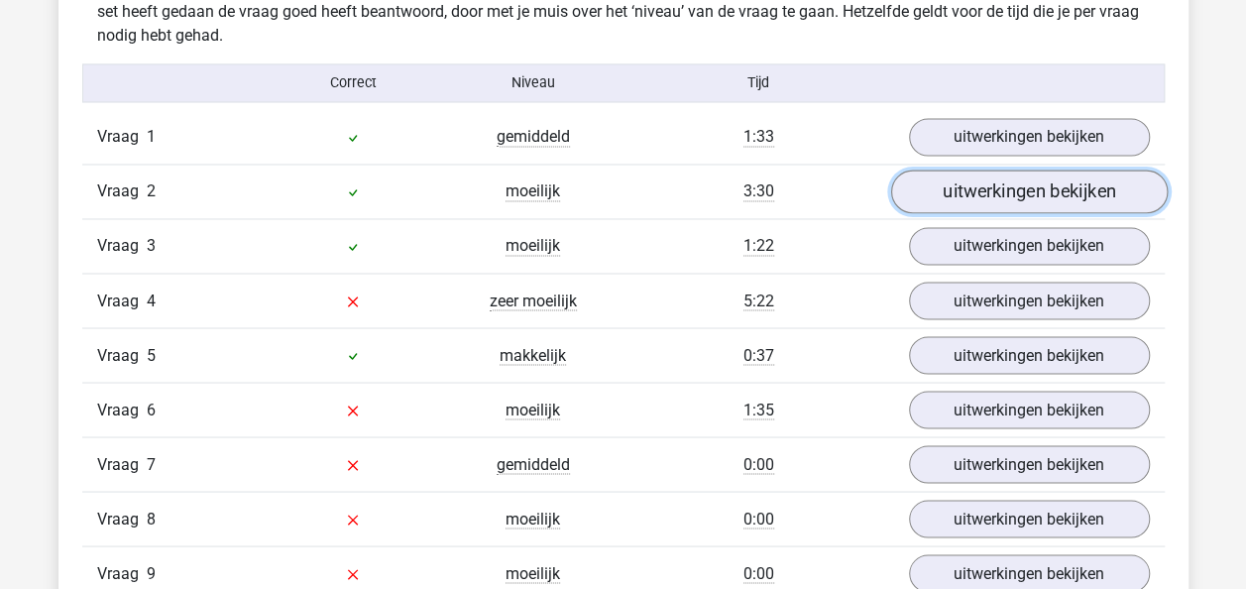
click at [1009, 200] on link "uitwerkingen bekijken" at bounding box center [1028, 192] width 277 height 44
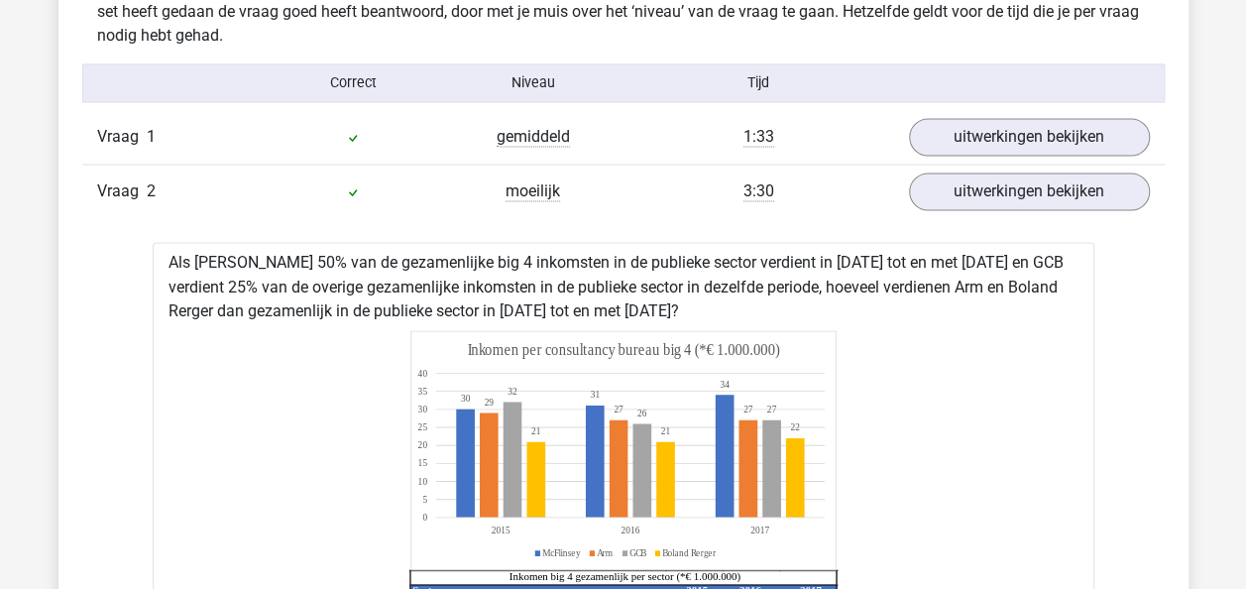
drag, startPoint x: 1248, startPoint y: 232, endPoint x: 1260, endPoint y: 260, distance: 30.2
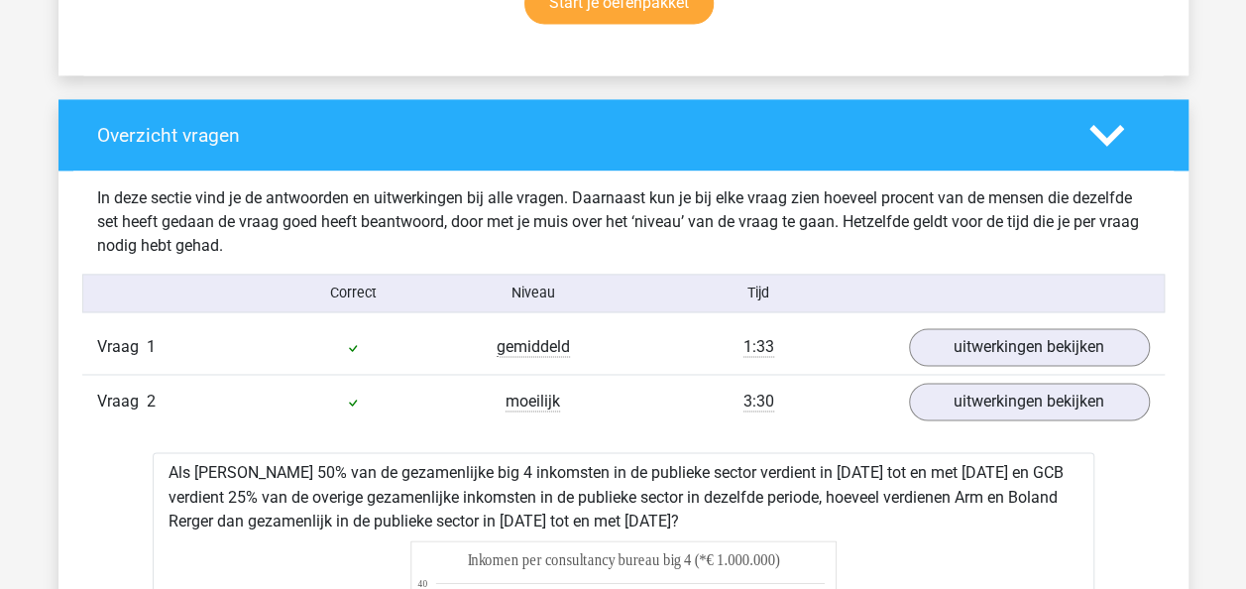
scroll to position [1433, 0]
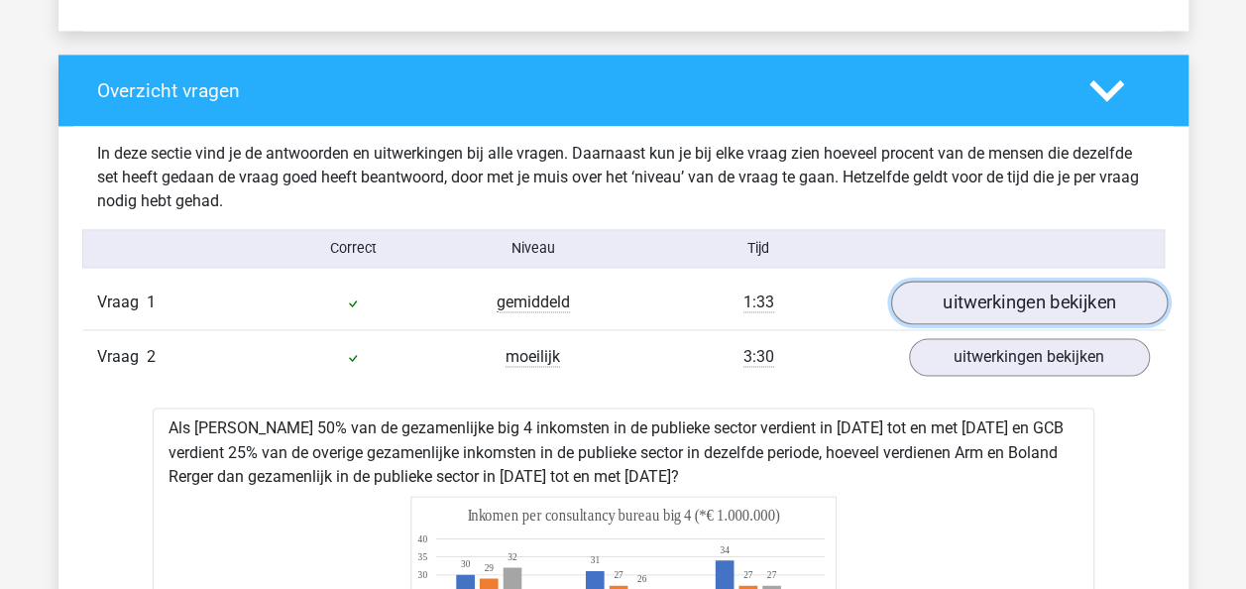
click at [995, 299] on link "uitwerkingen bekijken" at bounding box center [1028, 303] width 277 height 44
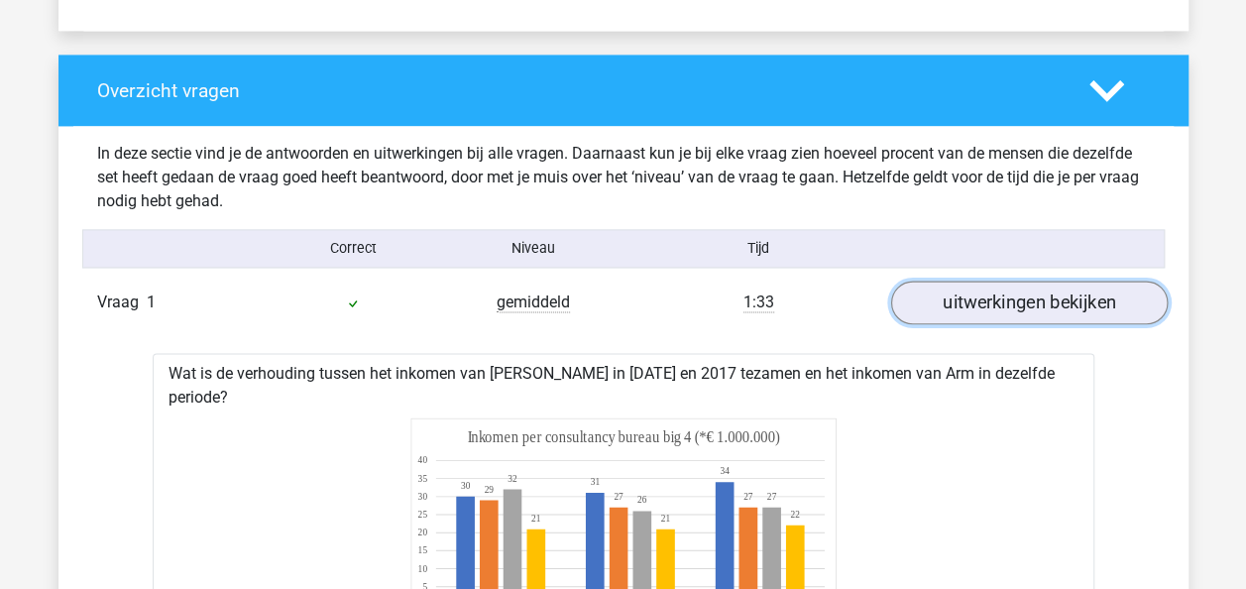
click at [995, 302] on link "uitwerkingen bekijken" at bounding box center [1028, 303] width 277 height 44
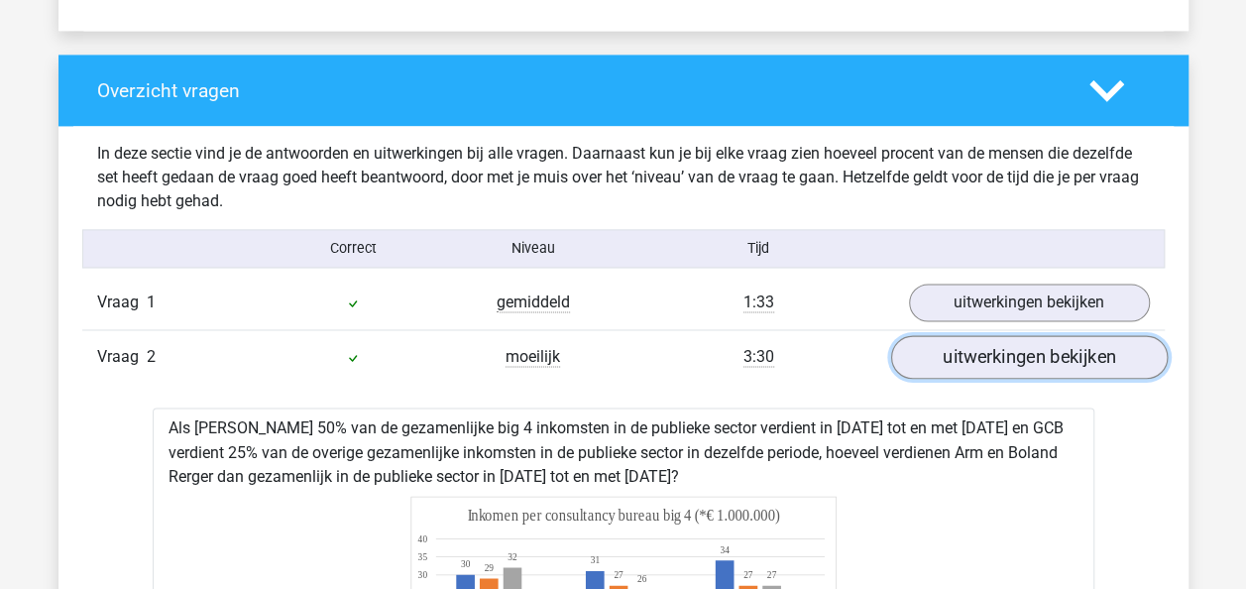
click at [997, 358] on link "uitwerkingen bekijken" at bounding box center [1028, 358] width 277 height 44
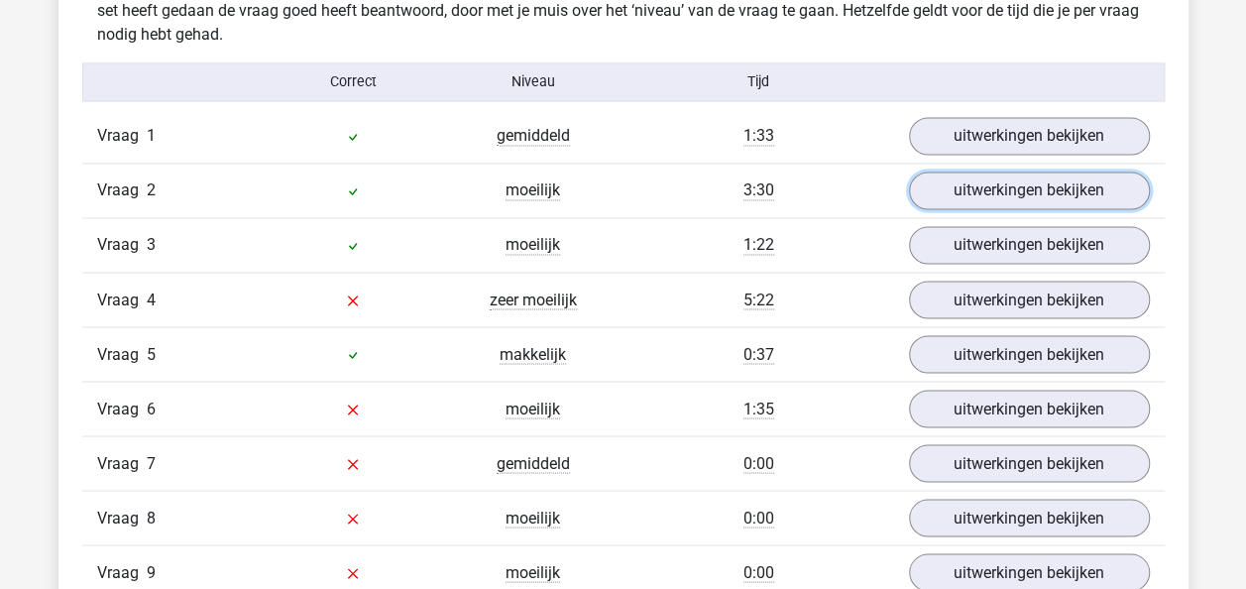
scroll to position [1621, 0]
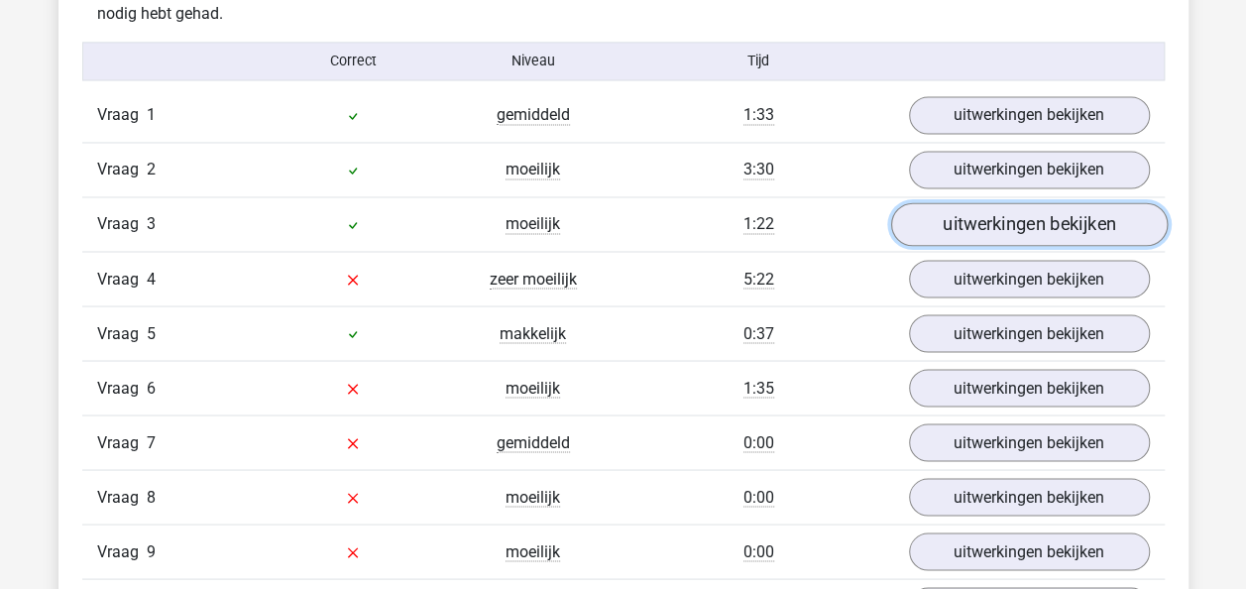
click at [1011, 228] on link "uitwerkingen bekijken" at bounding box center [1028, 225] width 277 height 44
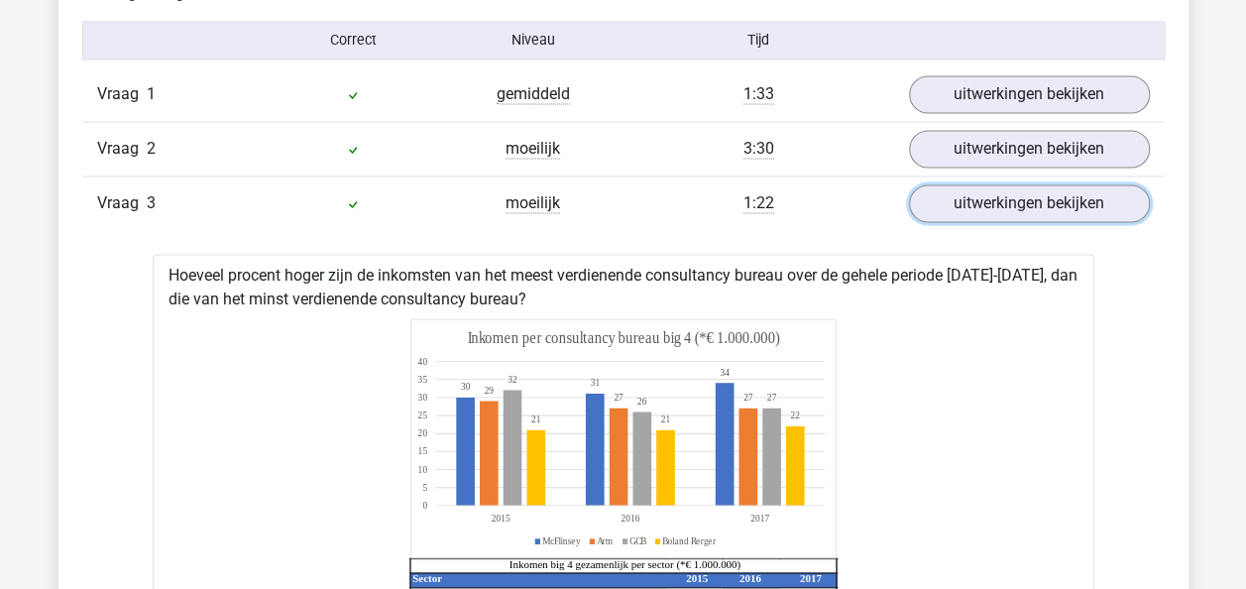
scroll to position [1600, 0]
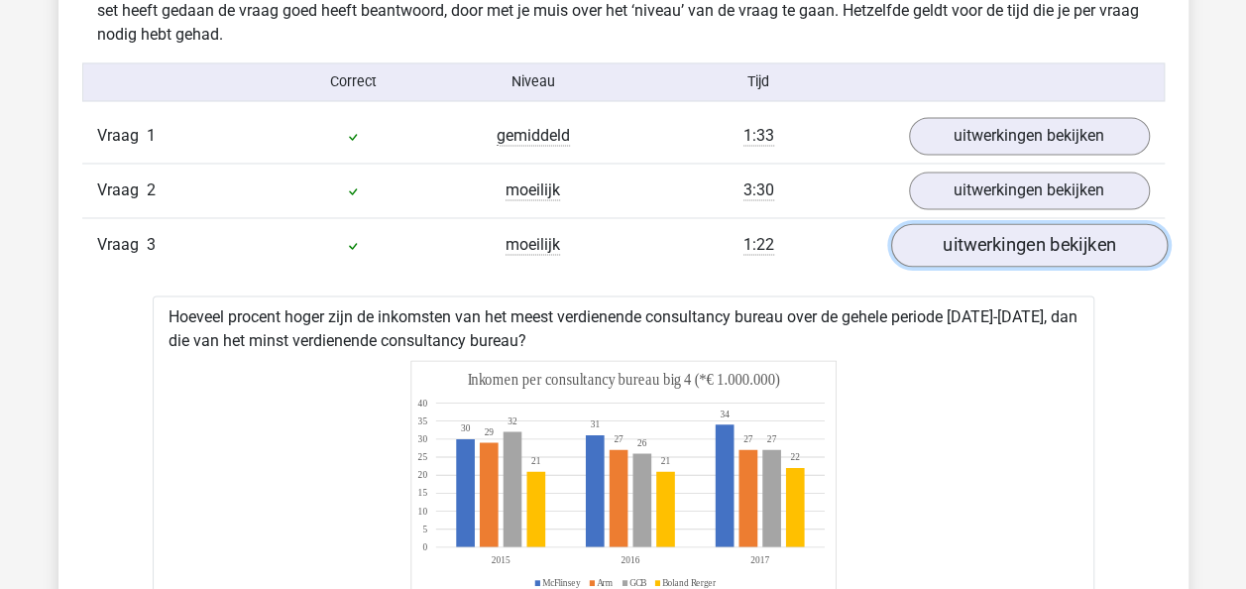
click at [1007, 250] on link "uitwerkingen bekijken" at bounding box center [1028, 246] width 277 height 44
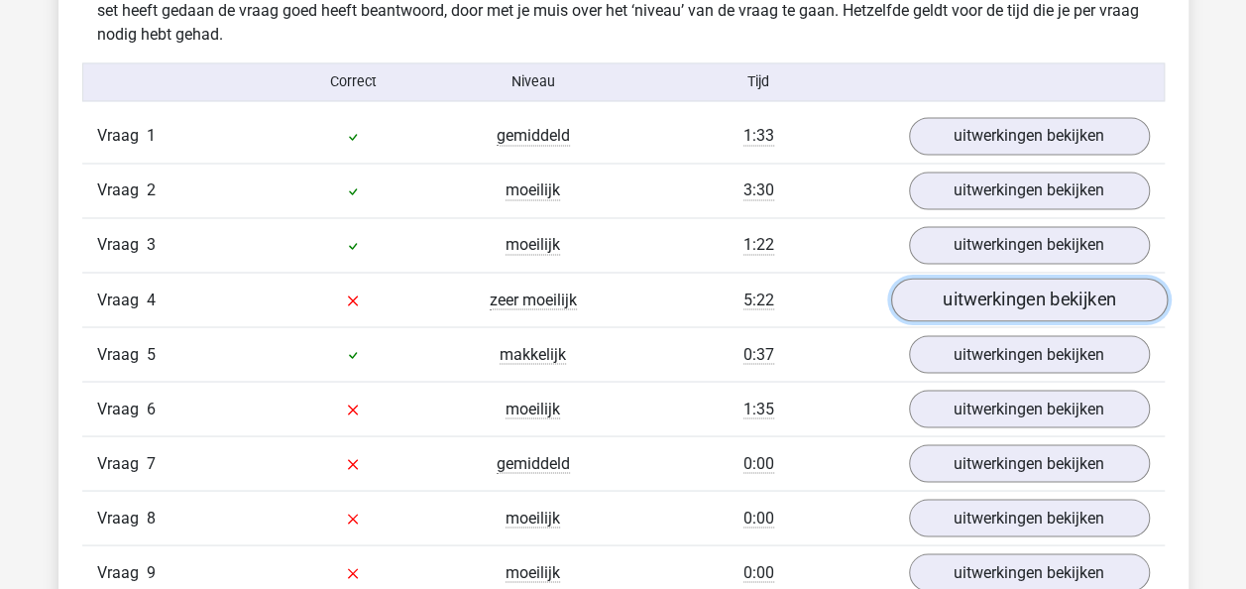
click at [1040, 298] on link "uitwerkingen bekijken" at bounding box center [1028, 301] width 277 height 44
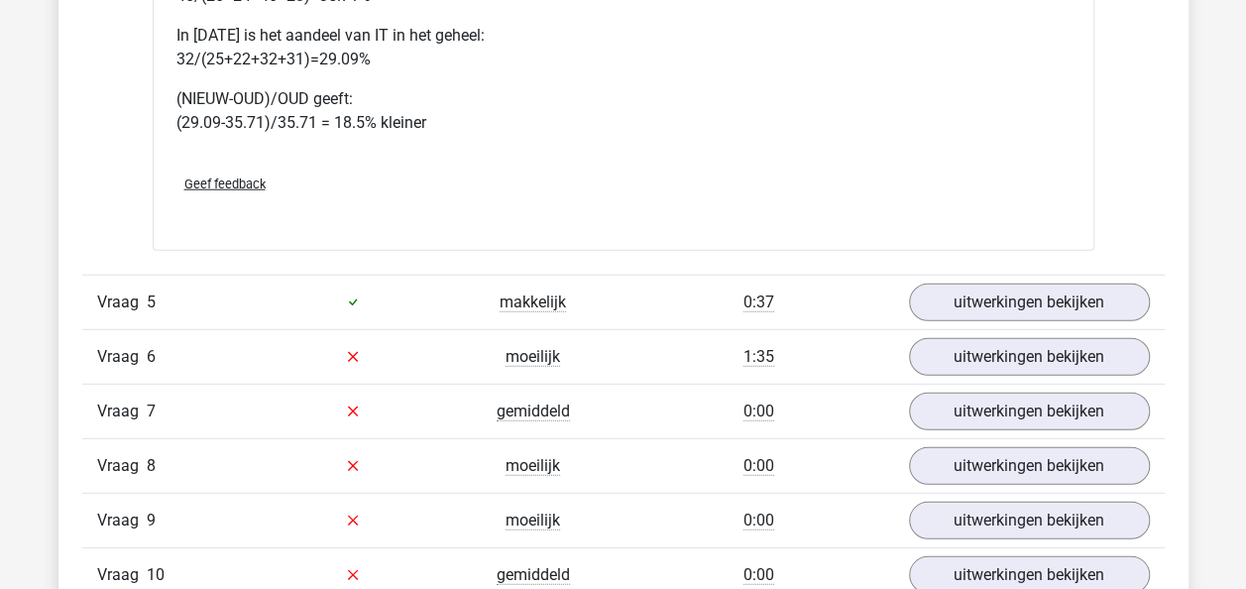
scroll to position [2580, 0]
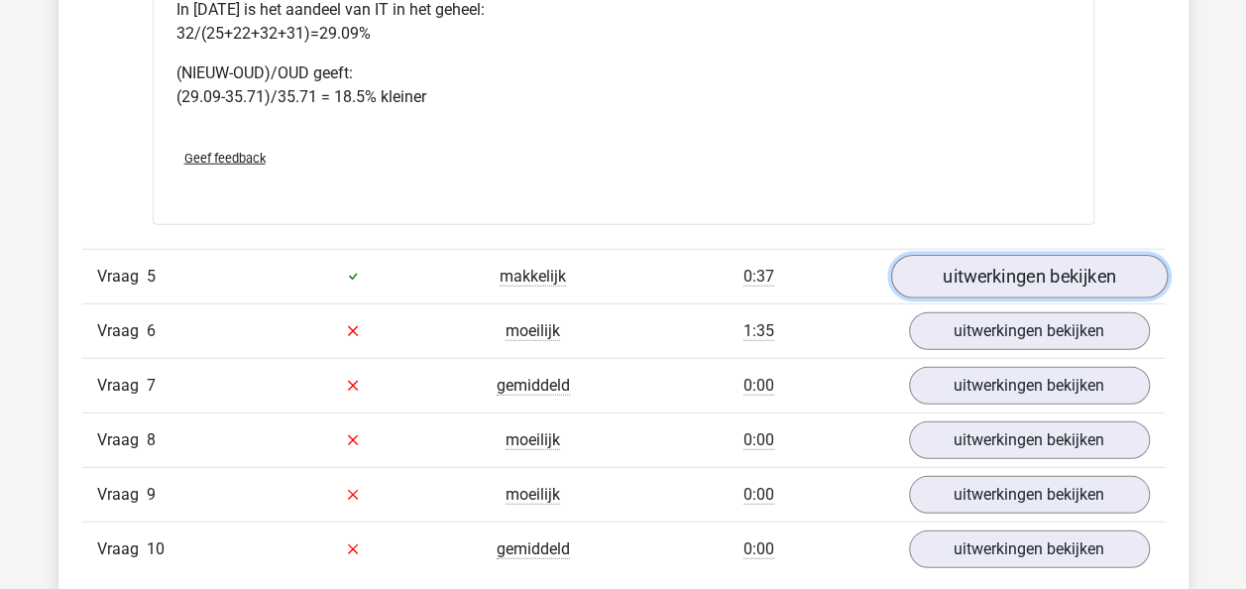
click at [1036, 271] on link "uitwerkingen bekijken" at bounding box center [1028, 277] width 277 height 44
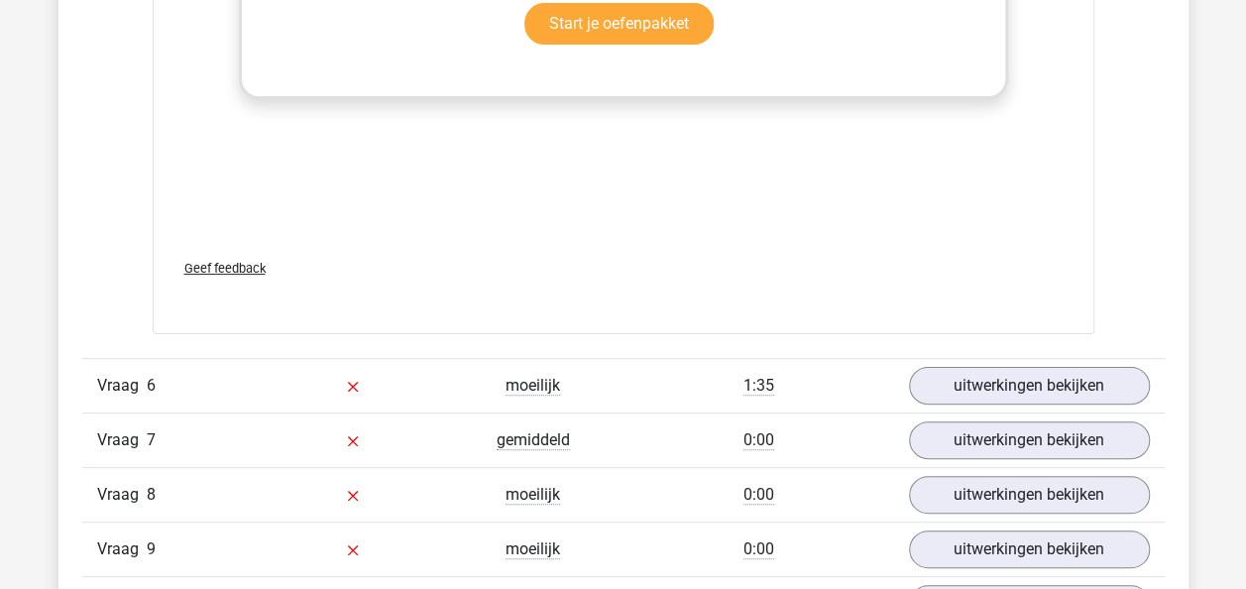
scroll to position [3824, 0]
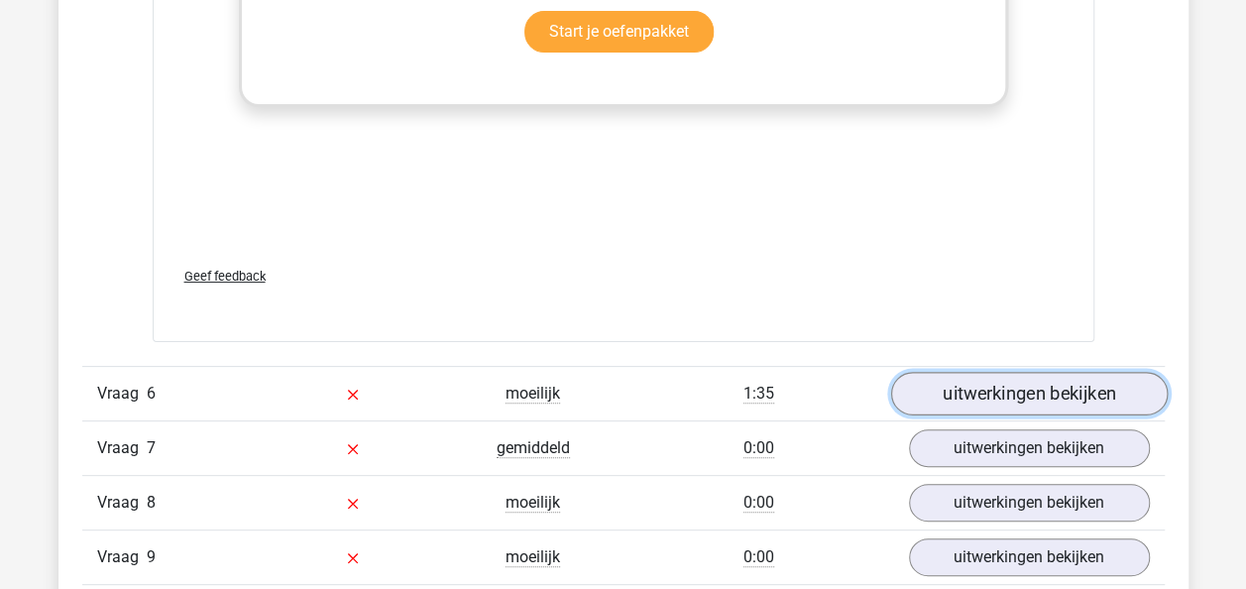
click at [1078, 376] on link "uitwerkingen bekijken" at bounding box center [1028, 394] width 277 height 44
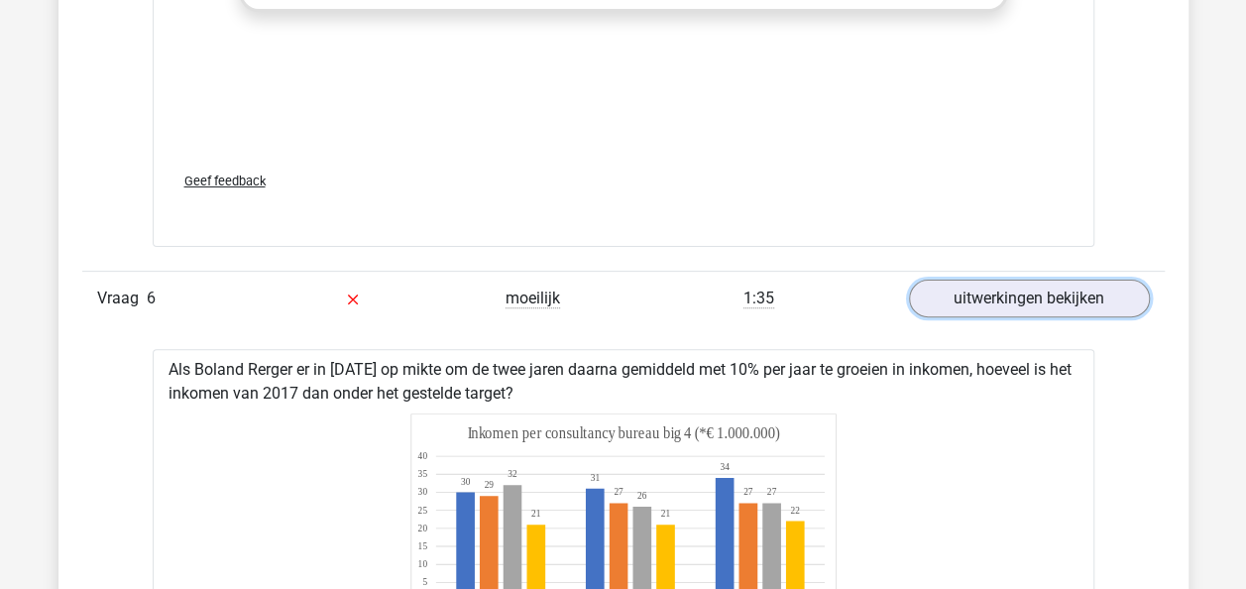
scroll to position [3927, 0]
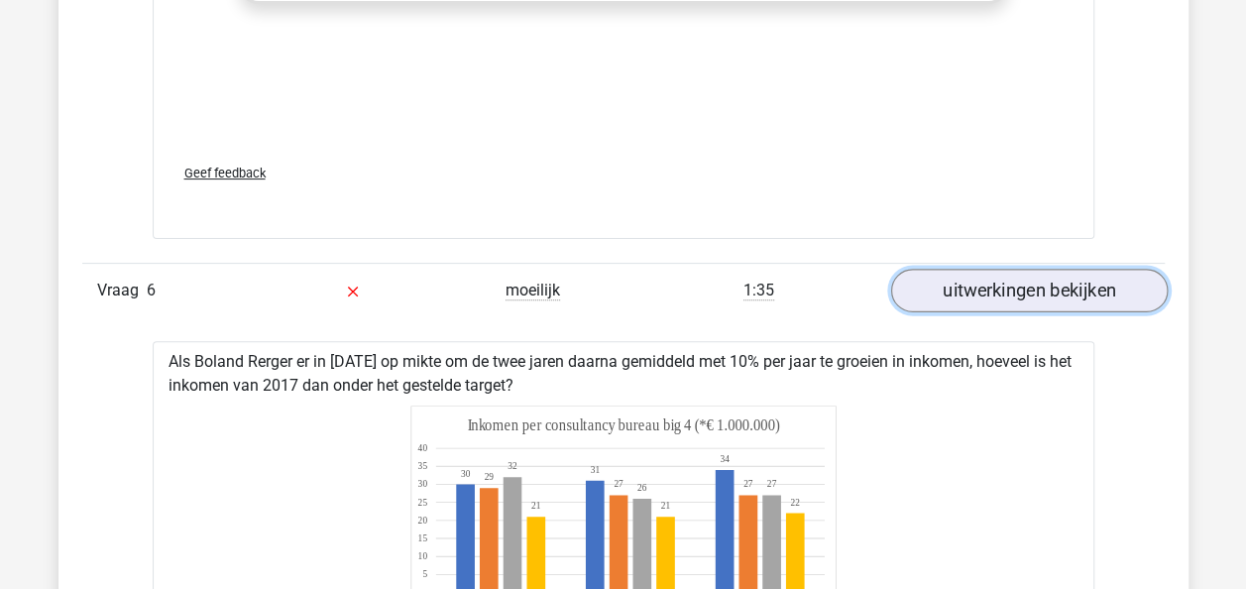
click at [1032, 284] on link "uitwerkingen bekijken" at bounding box center [1028, 291] width 277 height 44
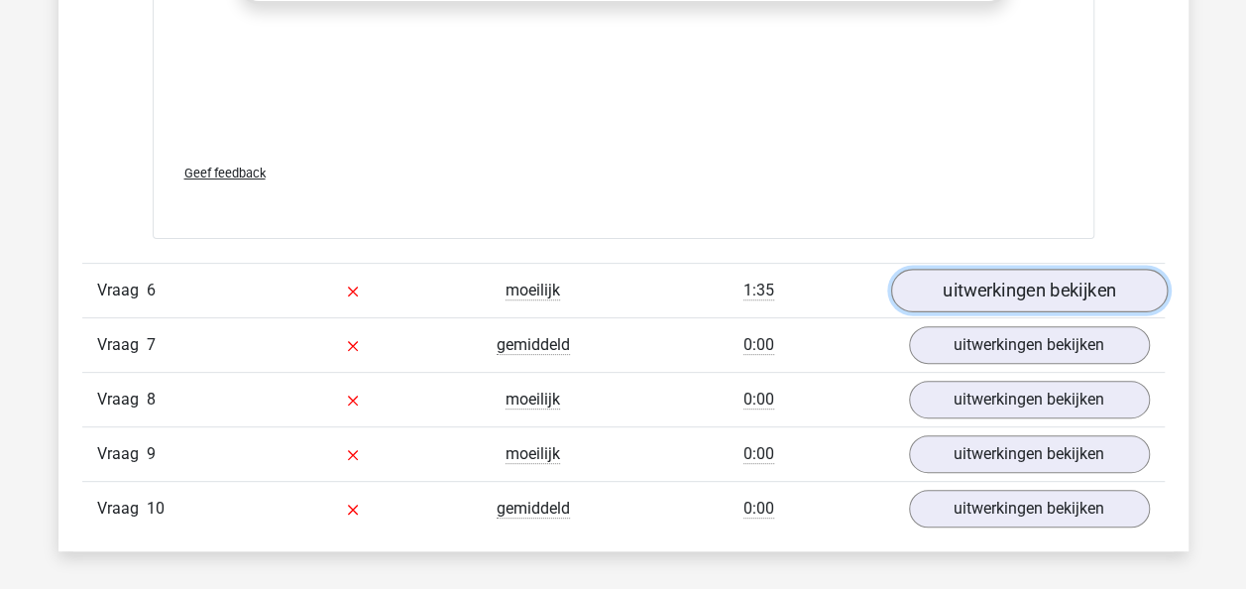
click at [1032, 284] on link "uitwerkingen bekijken" at bounding box center [1028, 291] width 277 height 44
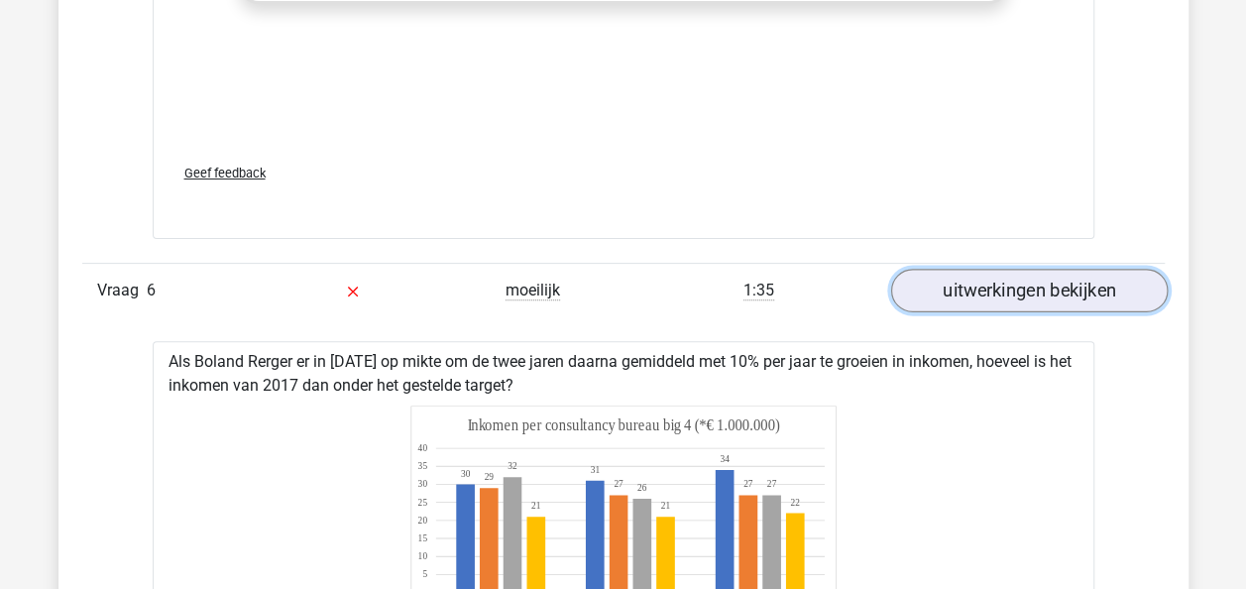
click at [1032, 284] on link "uitwerkingen bekijken" at bounding box center [1028, 291] width 277 height 44
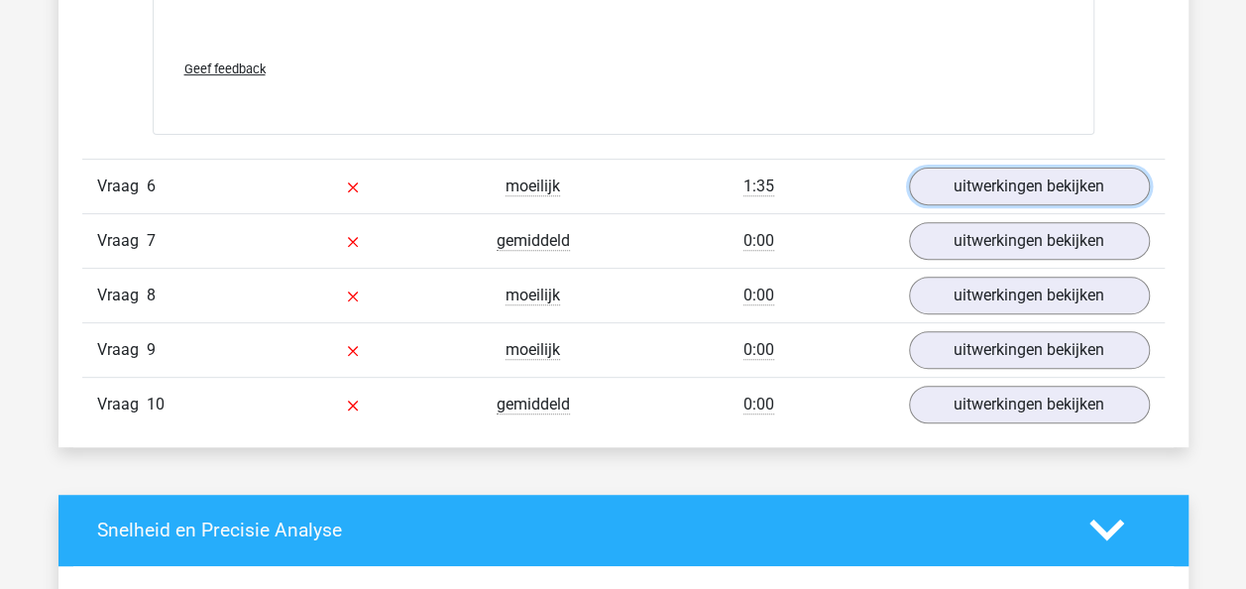
scroll to position [3984, 0]
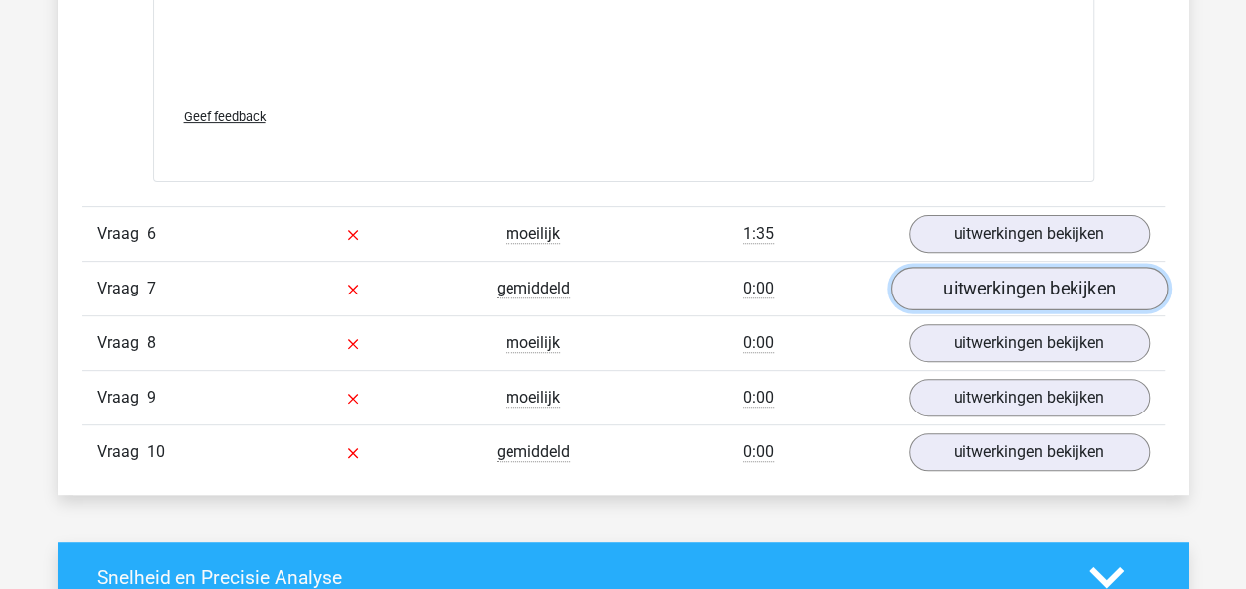
click at [989, 285] on link "uitwerkingen bekijken" at bounding box center [1028, 289] width 277 height 44
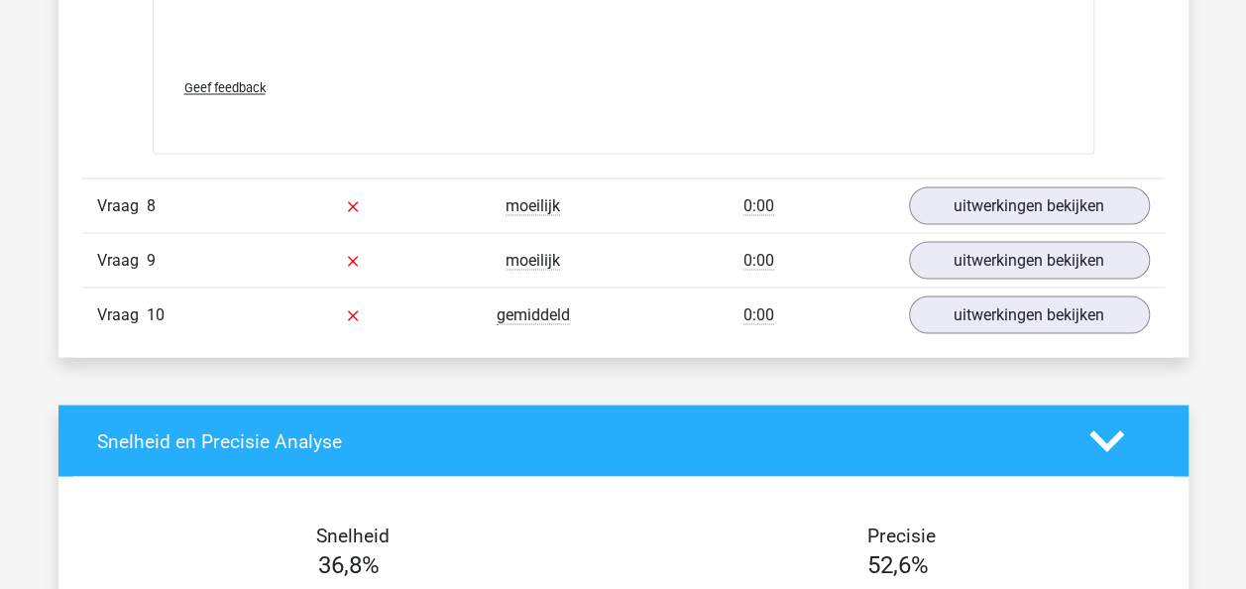
scroll to position [5370, 0]
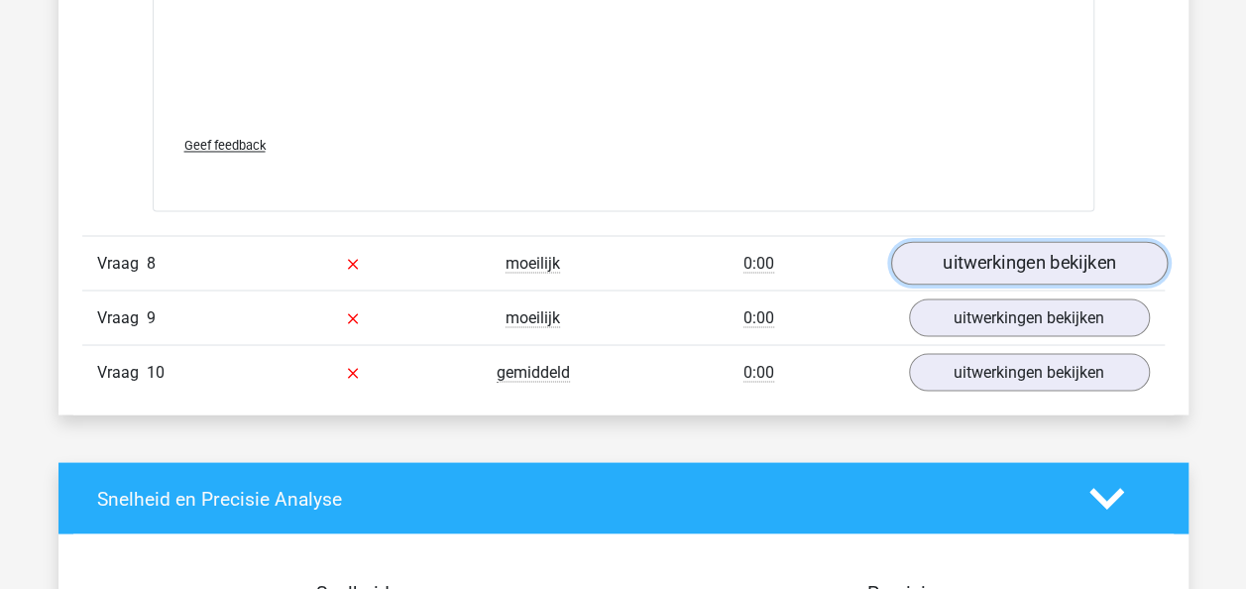
click at [1029, 258] on link "uitwerkingen bekijken" at bounding box center [1028, 263] width 277 height 44
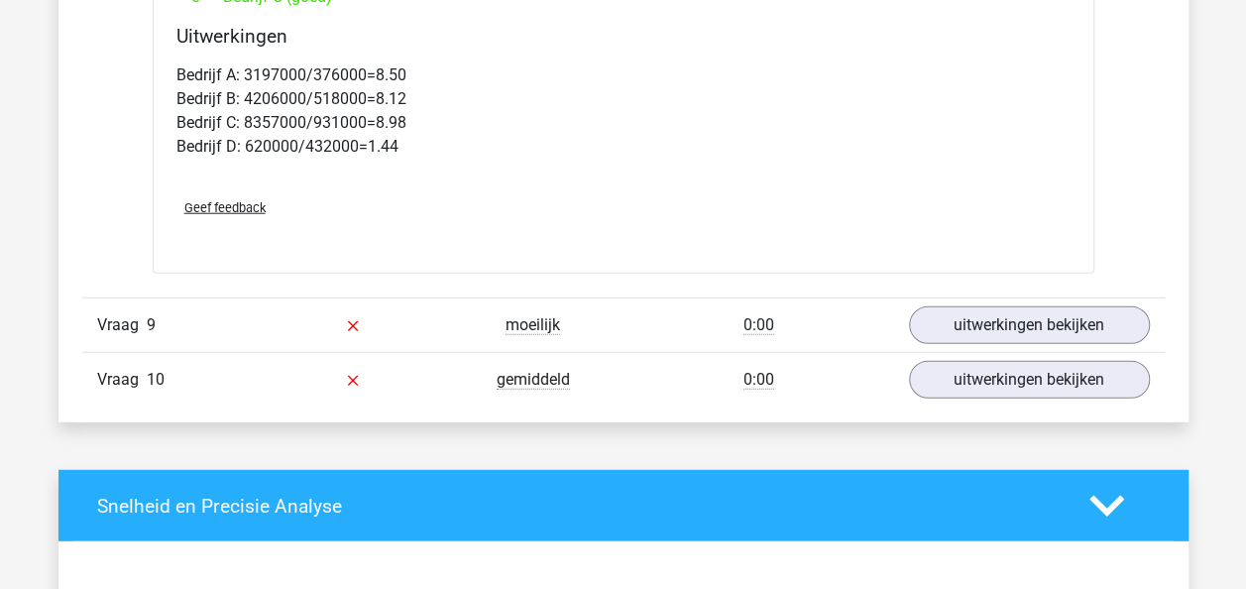
scroll to position [6206, 0]
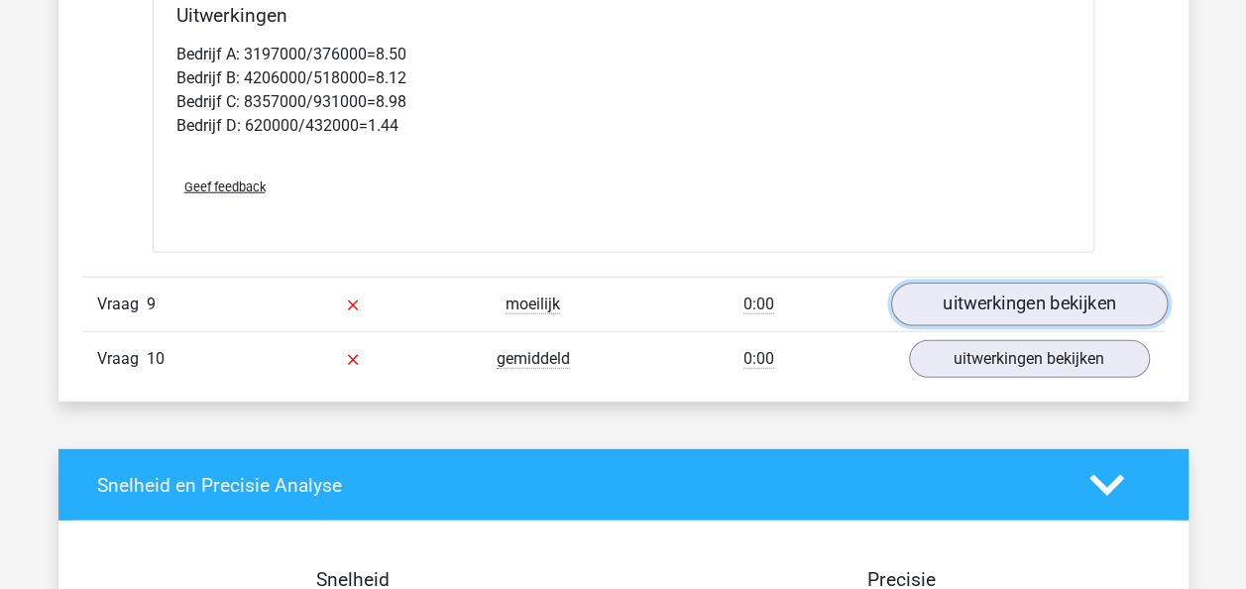
click at [1017, 293] on link "uitwerkingen bekijken" at bounding box center [1028, 304] width 277 height 44
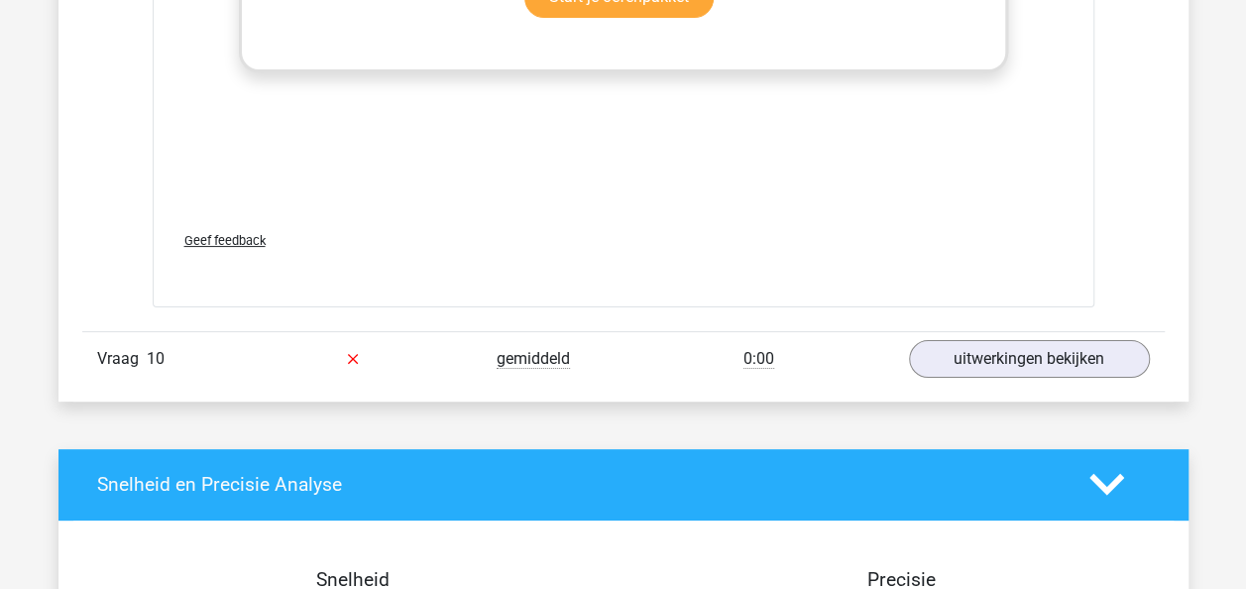
scroll to position [7597, 0]
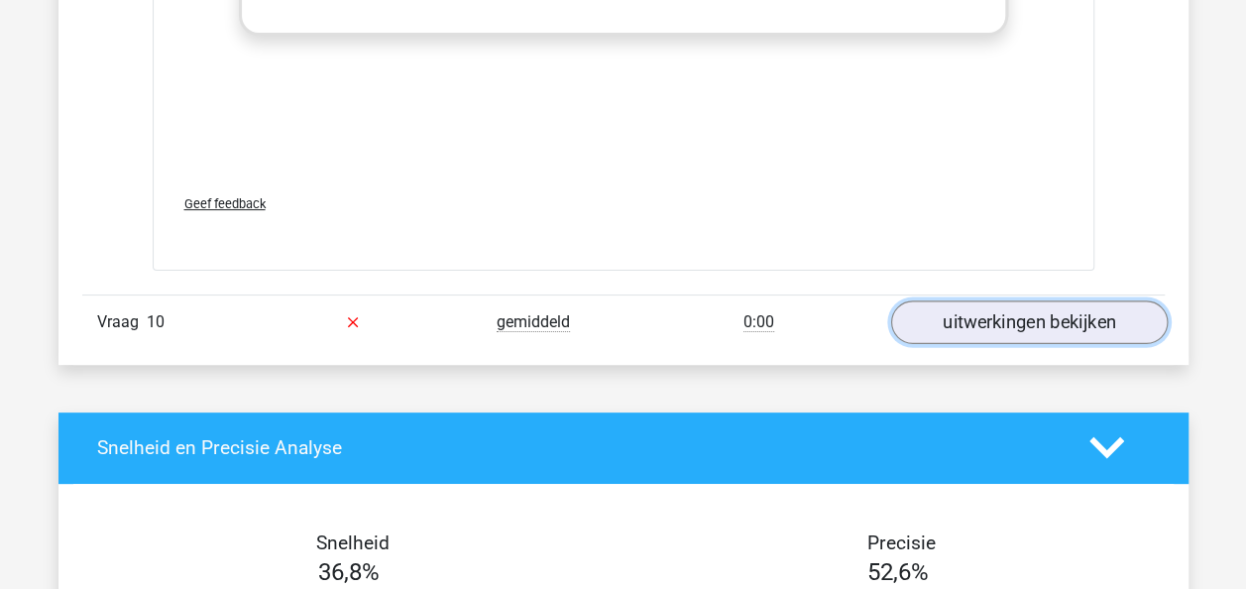
click at [957, 309] on link "uitwerkingen bekijken" at bounding box center [1028, 322] width 277 height 44
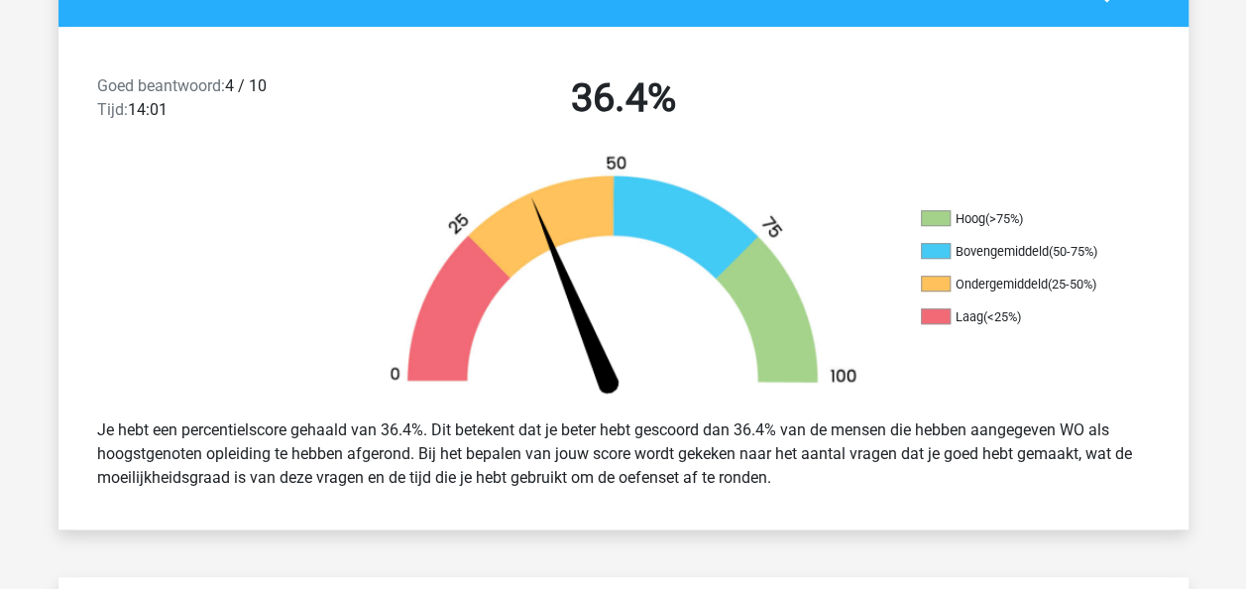
scroll to position [0, 0]
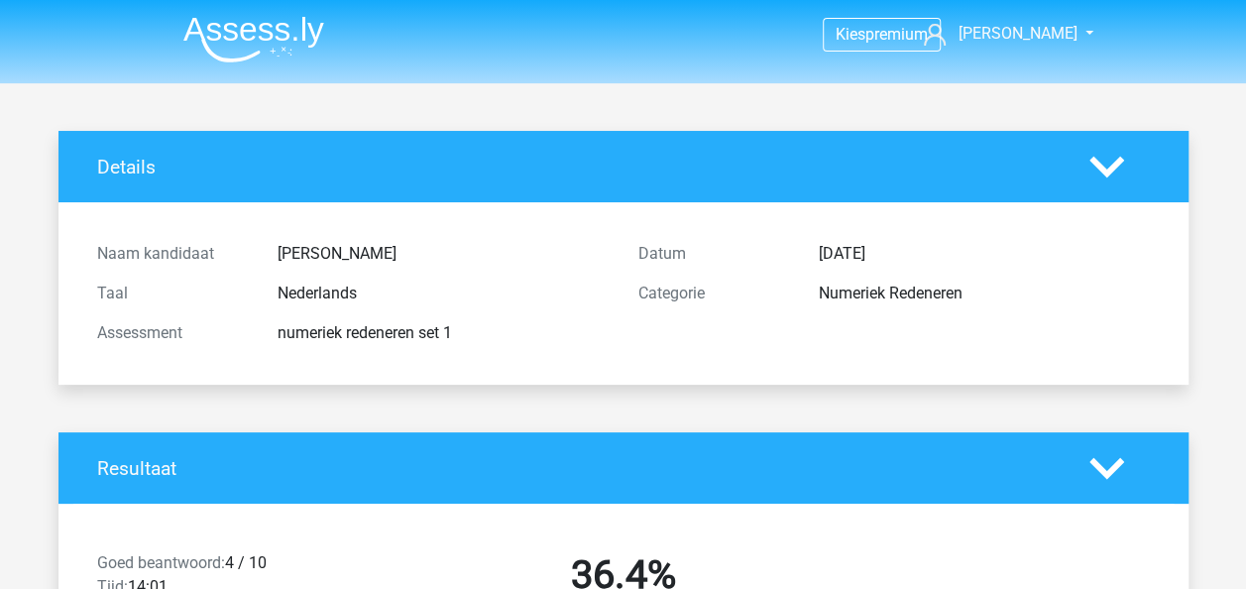
click at [246, 44] on img at bounding box center [253, 39] width 141 height 47
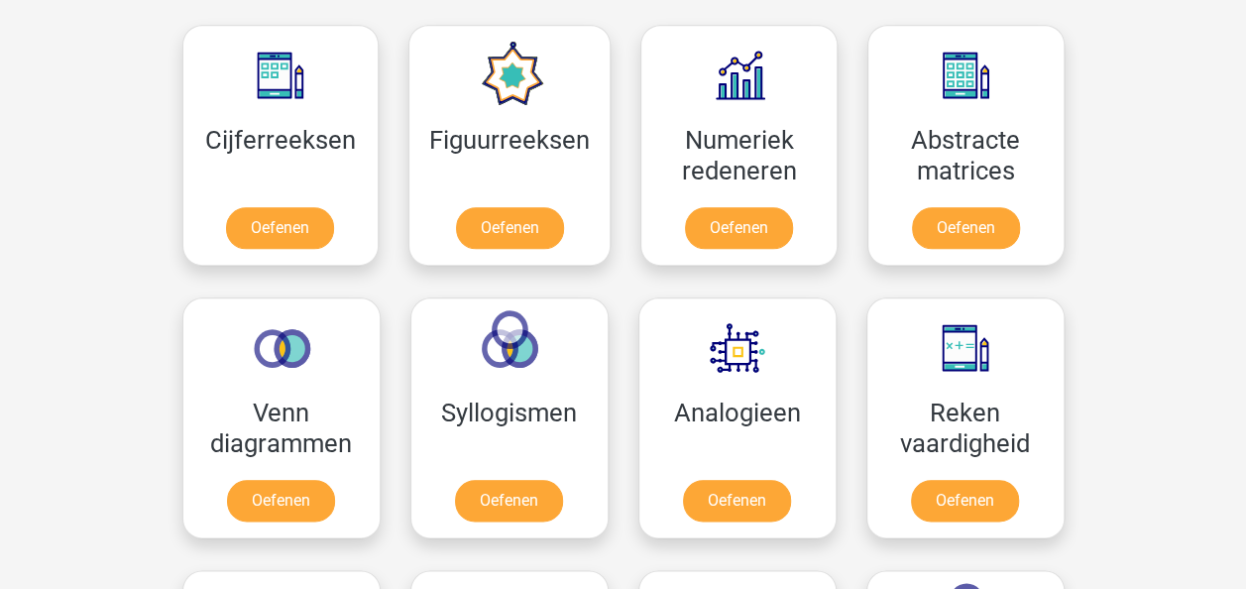
scroll to position [913, 0]
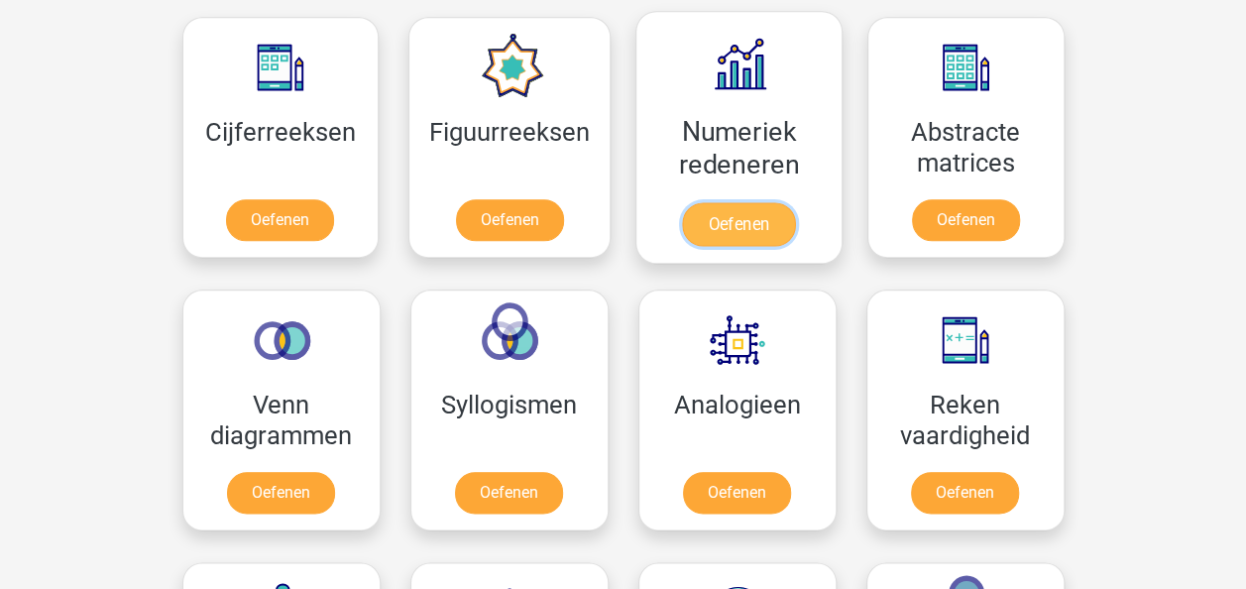
click at [732, 202] on link "Oefenen" at bounding box center [738, 224] width 113 height 44
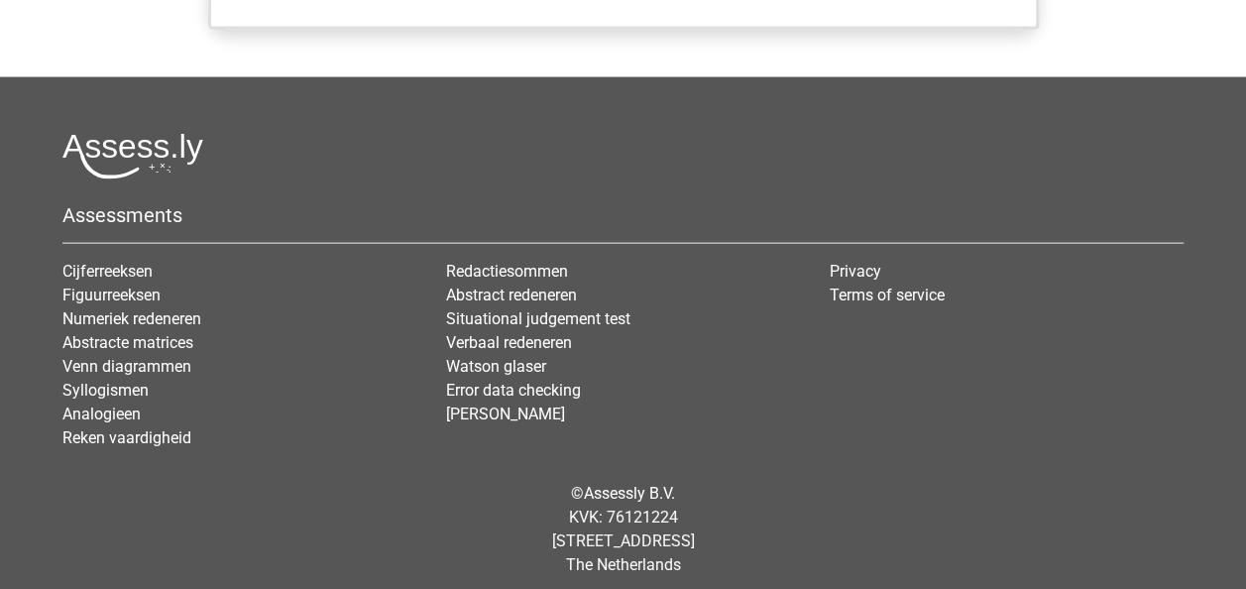
scroll to position [2103, 0]
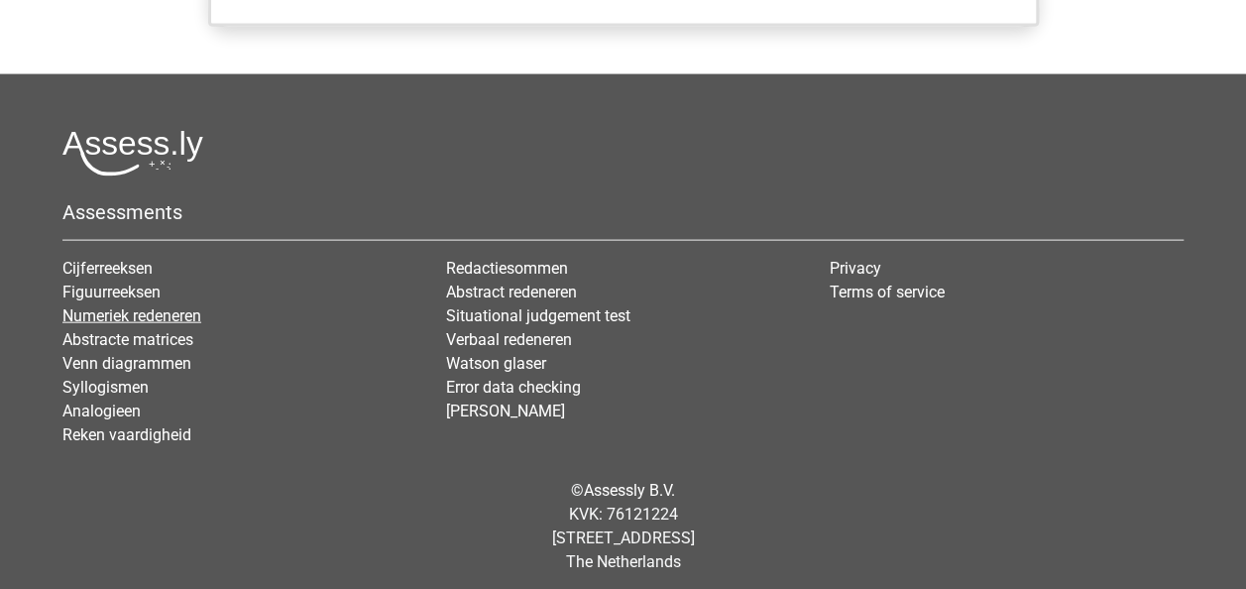
click at [111, 314] on link "Numeriek redeneren" at bounding box center [131, 315] width 139 height 19
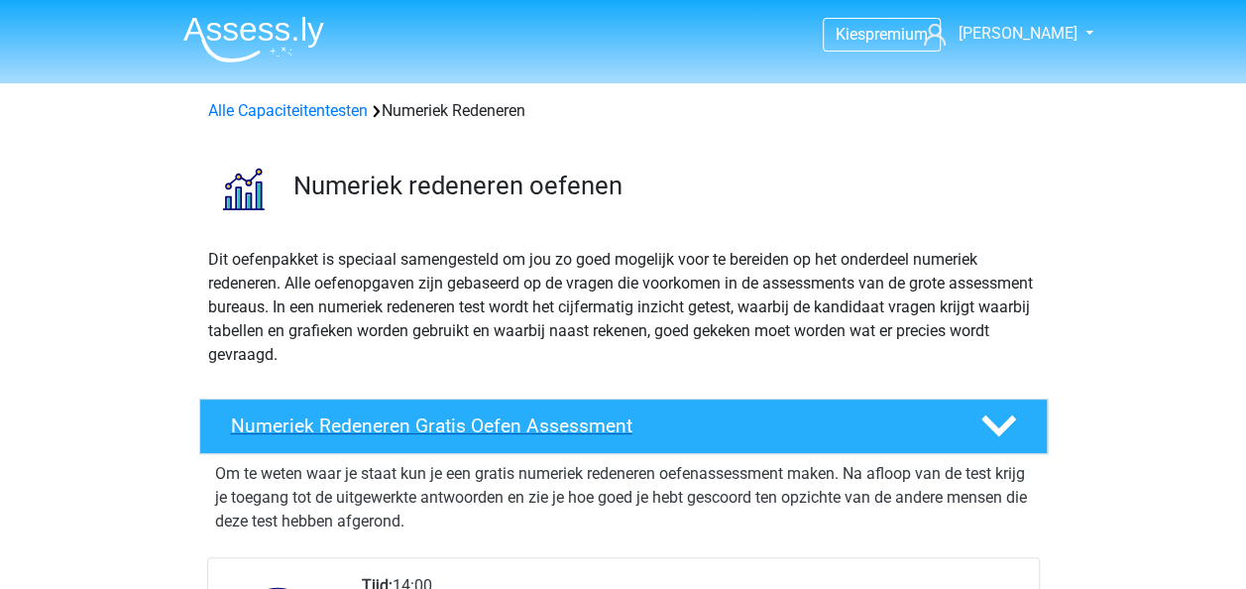
click at [582, 439] on div "Numeriek Redeneren Gratis Oefen Assessment" at bounding box center [623, 426] width 848 height 56
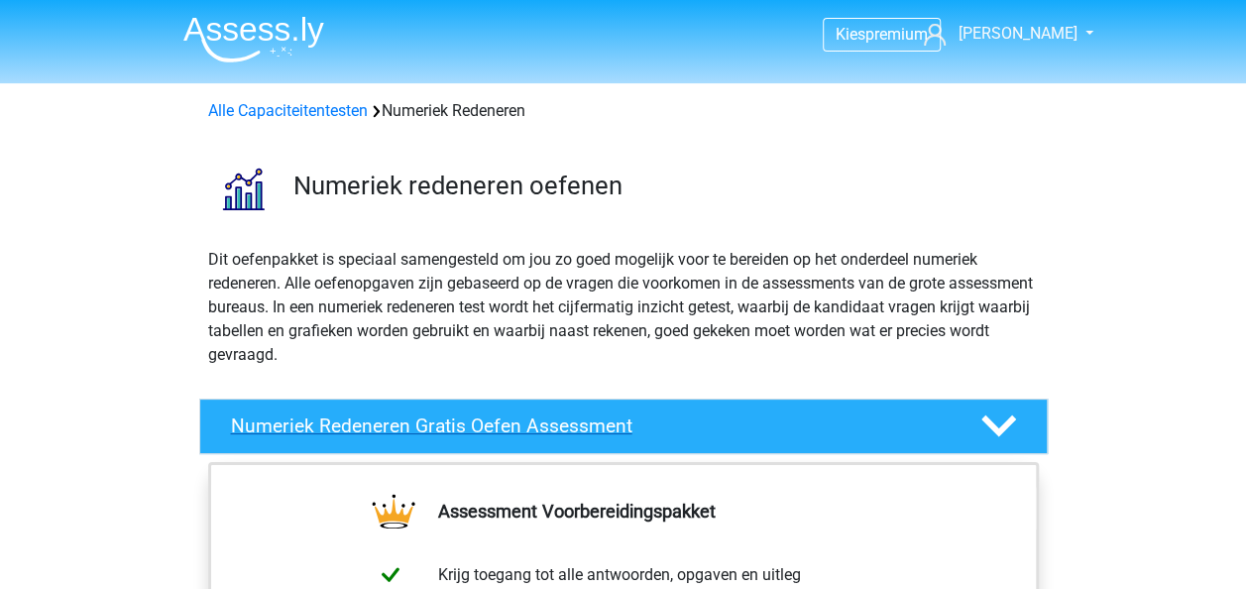
click at [965, 422] on div at bounding box center [995, 425] width 67 height 35
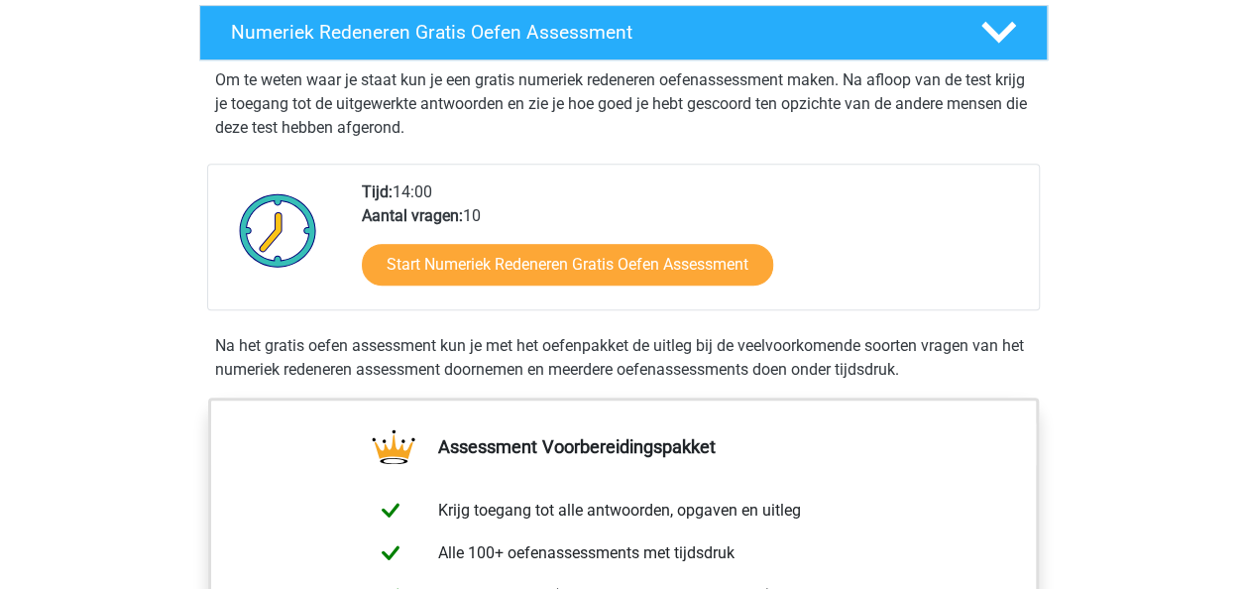
scroll to position [443, 0]
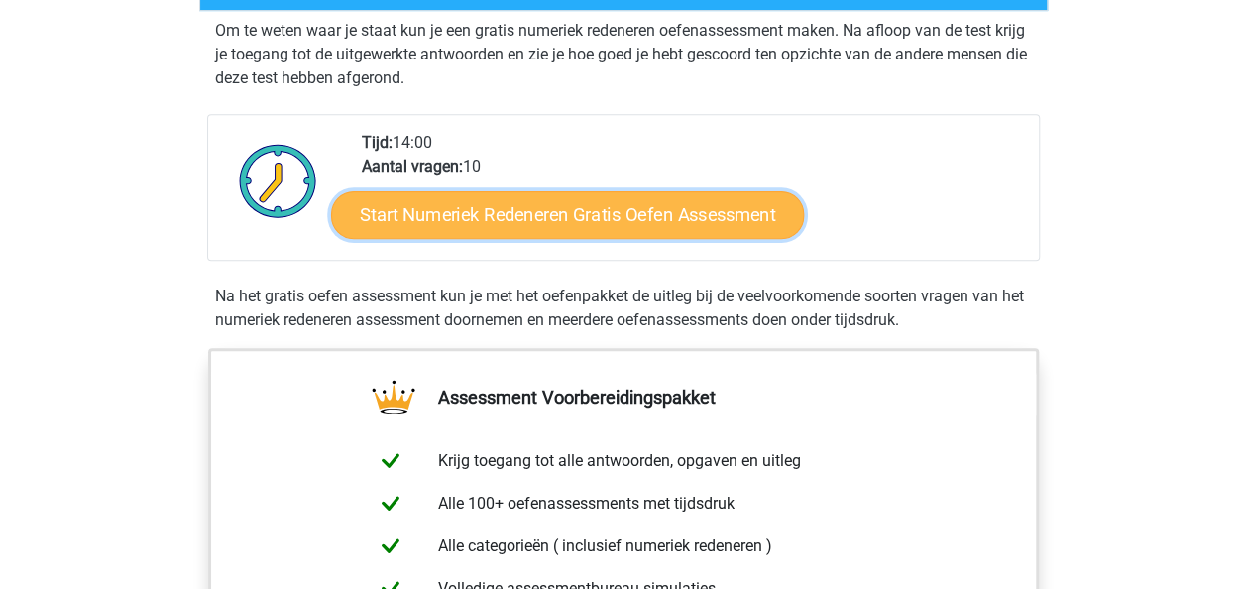
click at [559, 217] on link "Start Numeriek Redeneren Gratis Oefen Assessment" at bounding box center [567, 214] width 473 height 48
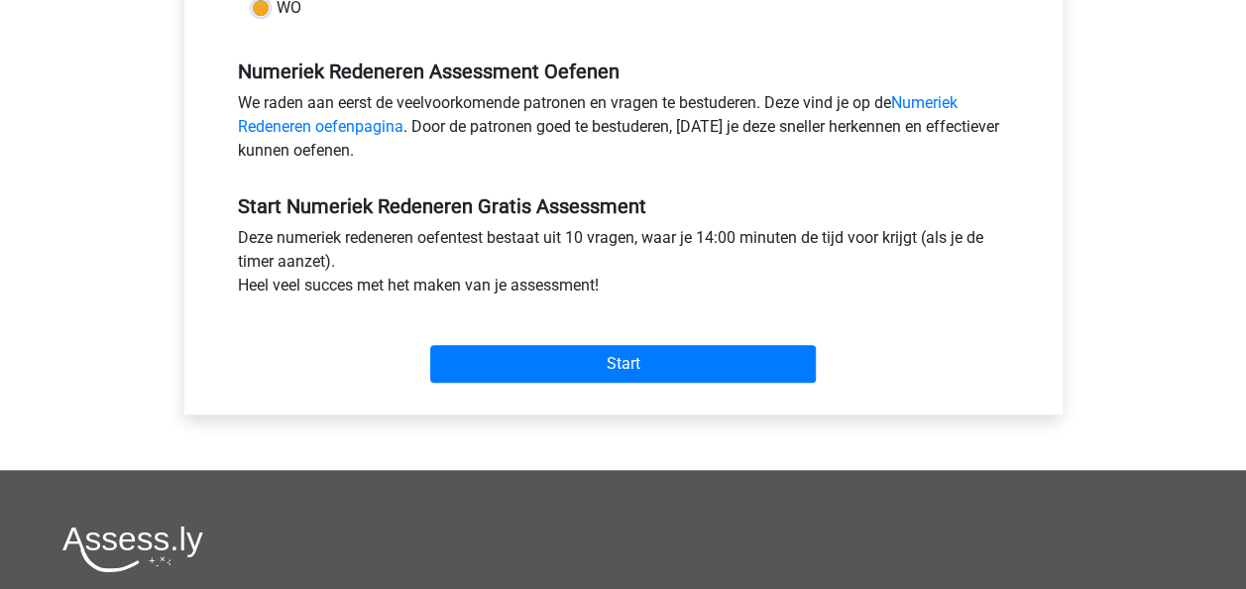
scroll to position [575, 0]
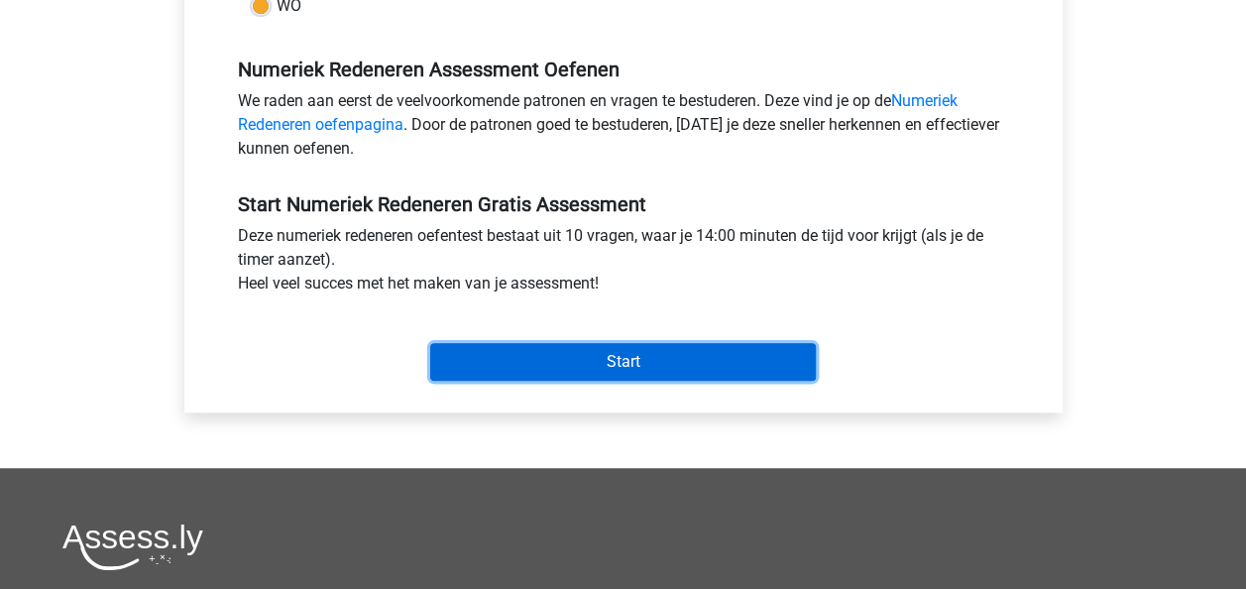
click at [738, 364] on input "Start" at bounding box center [623, 362] width 386 height 38
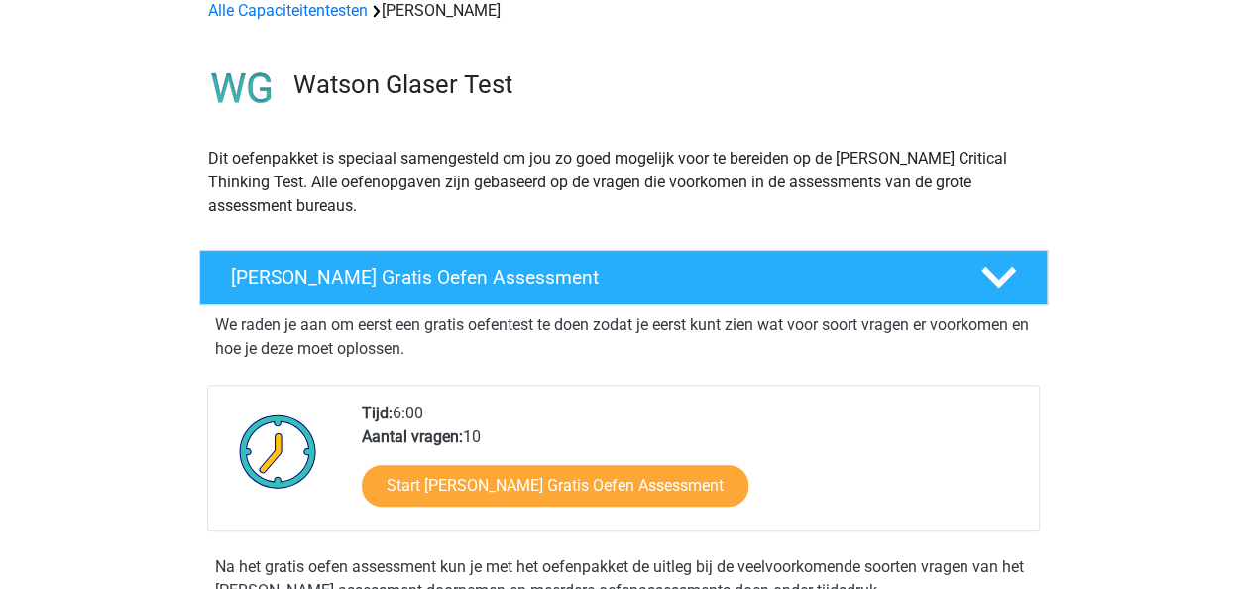
scroll to position [134, 0]
